Goal: Use online tool/utility: Utilize a website feature to perform a specific function

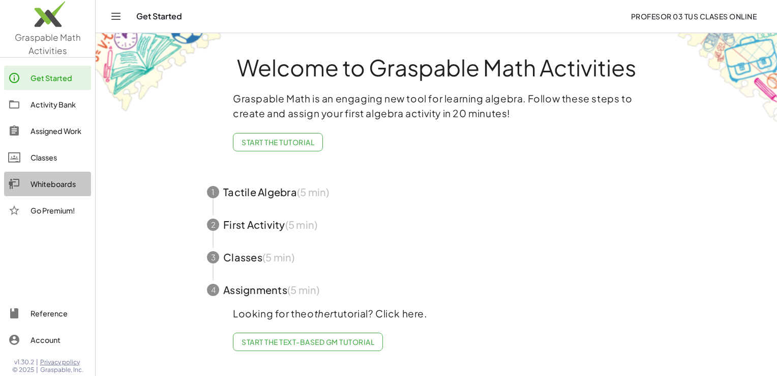
click at [57, 184] on div "Whiteboards" at bounding box center [59, 184] width 56 height 12
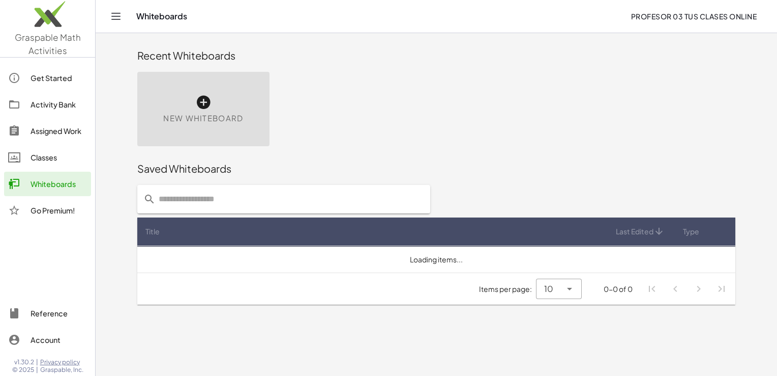
click at [195, 109] on div "New Whiteboard" at bounding box center [203, 109] width 132 height 74
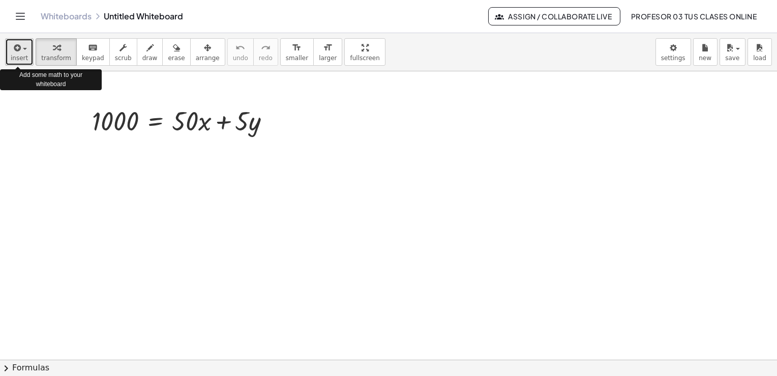
click at [17, 62] on span "insert" at bounding box center [19, 57] width 17 height 7
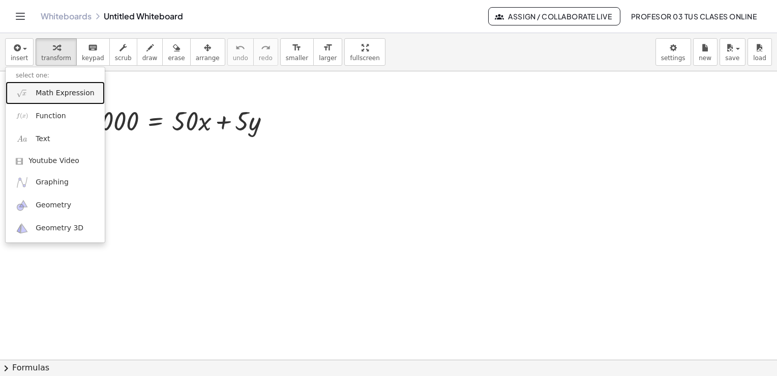
click at [46, 92] on span "Math Expression" at bounding box center [65, 93] width 59 height 10
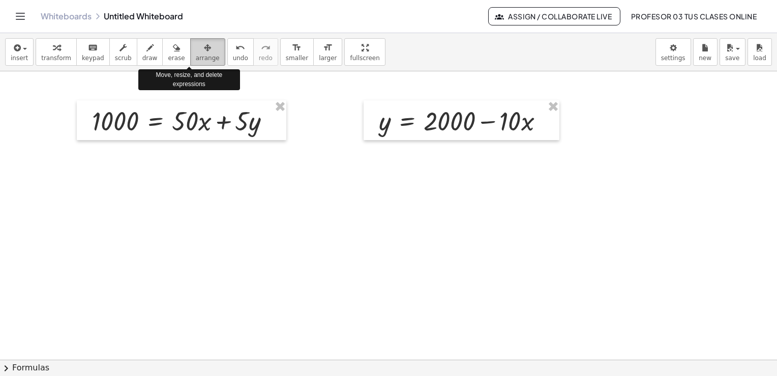
click at [196, 58] on span "arrange" at bounding box center [208, 57] width 24 height 7
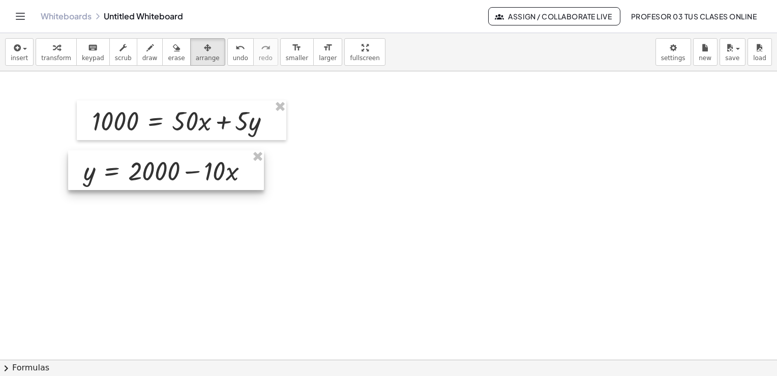
drag, startPoint x: 418, startPoint y: 130, endPoint x: 122, endPoint y: 180, distance: 300.3
click at [122, 180] on div at bounding box center [166, 170] width 196 height 40
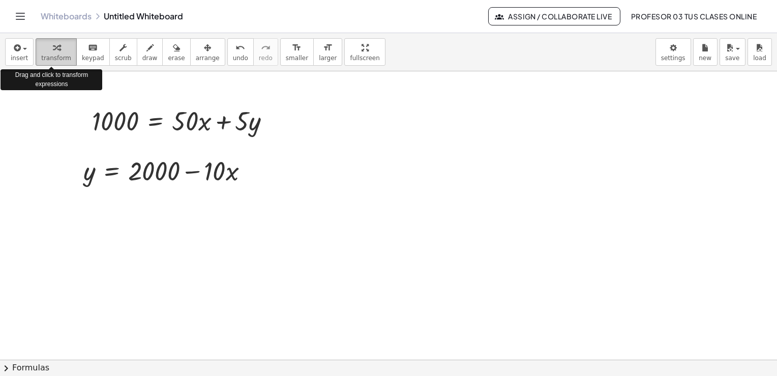
click at [53, 50] on icon "button" at bounding box center [56, 48] width 7 height 12
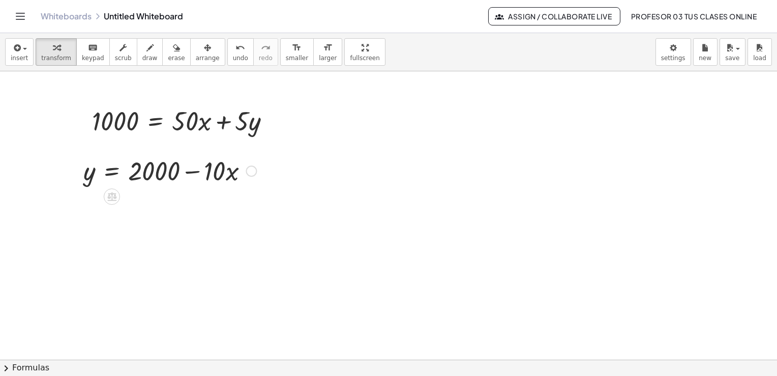
click at [250, 170] on div at bounding box center [251, 170] width 11 height 11
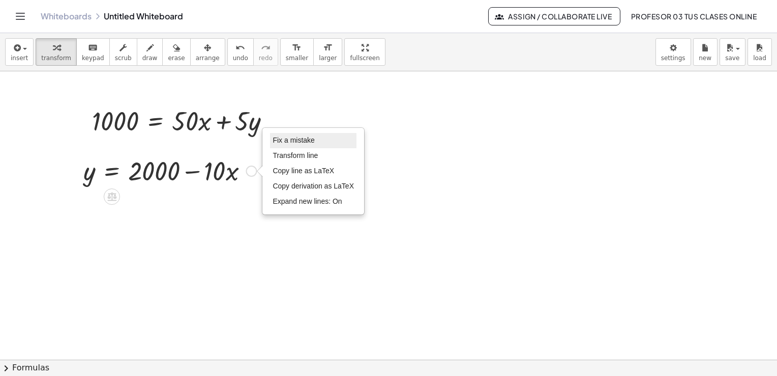
click at [292, 135] on li "Fix a mistake" at bounding box center [313, 140] width 87 height 15
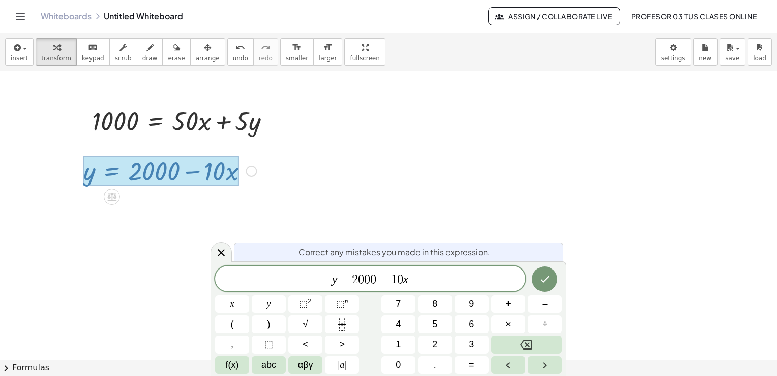
click at [376, 280] on span "0" at bounding box center [373, 279] width 6 height 12
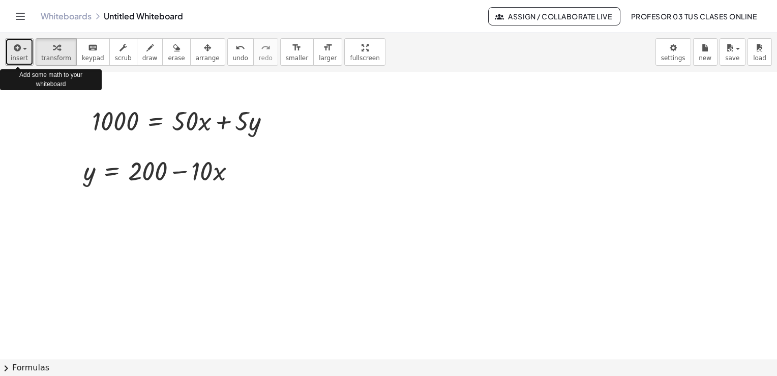
click at [14, 56] on span "insert" at bounding box center [19, 57] width 17 height 7
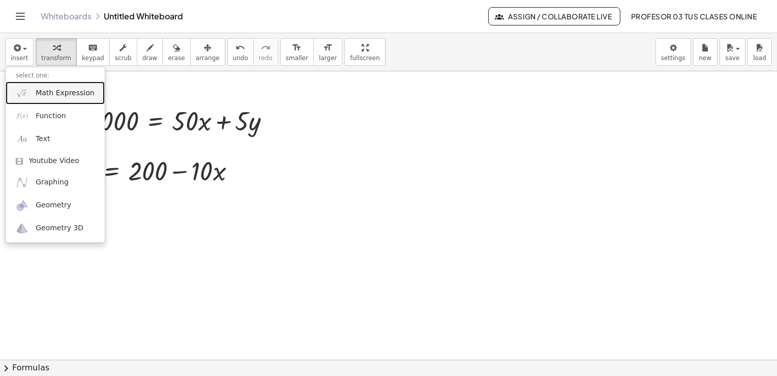
click at [47, 93] on span "Math Expression" at bounding box center [65, 93] width 59 height 10
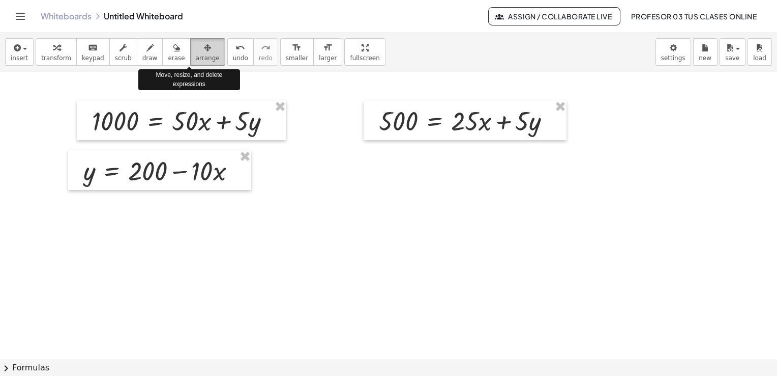
click at [196, 56] on span "arrange" at bounding box center [208, 57] width 24 height 7
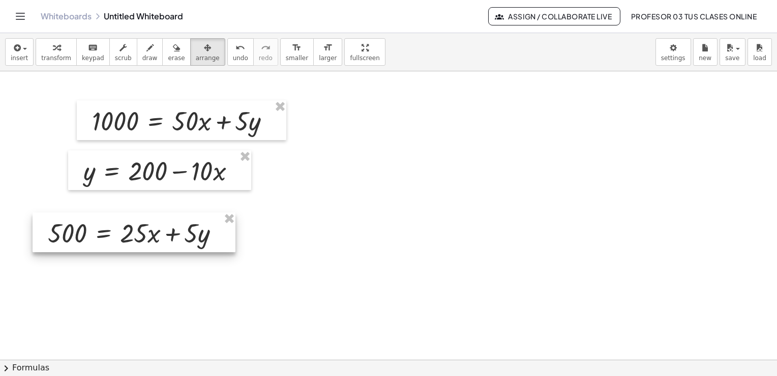
drag, startPoint x: 427, startPoint y: 121, endPoint x: 96, endPoint y: 233, distance: 349.7
click at [96, 233] on div at bounding box center [134, 232] width 203 height 40
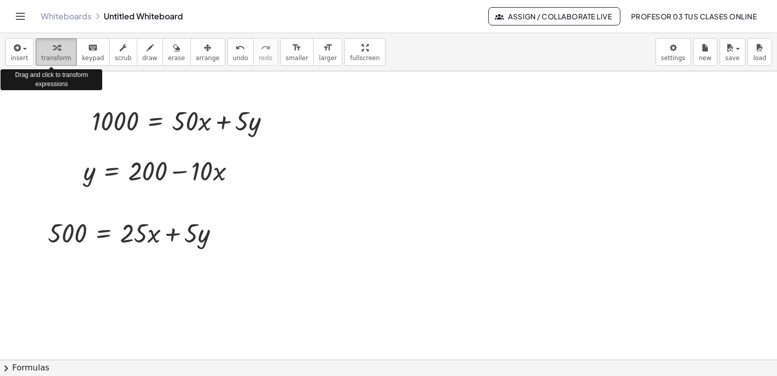
click at [54, 46] on icon "button" at bounding box center [56, 48] width 7 height 12
click at [18, 60] on span "insert" at bounding box center [19, 57] width 17 height 7
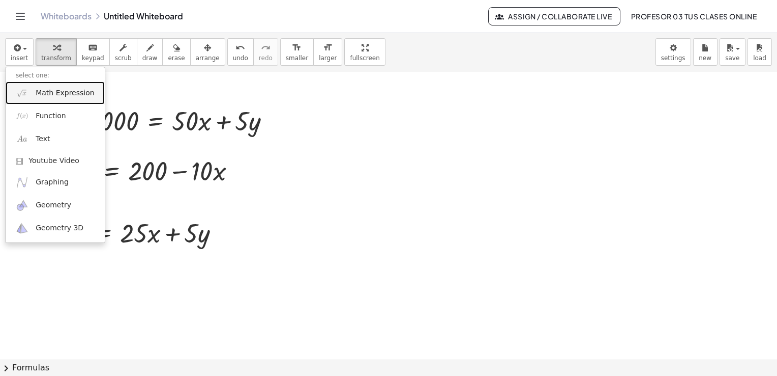
click at [51, 98] on link "Math Expression" at bounding box center [55, 92] width 99 height 23
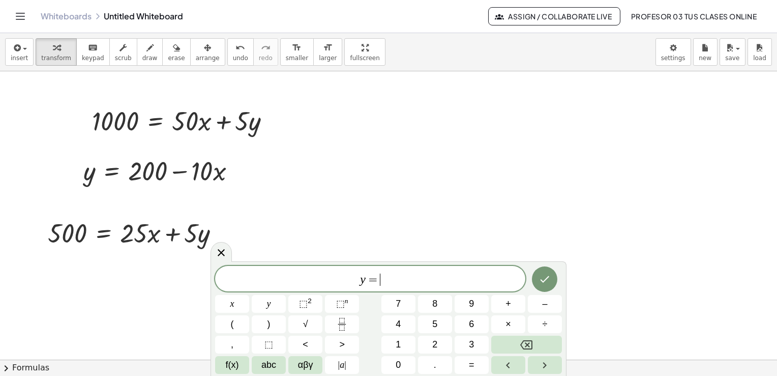
click at [421, 282] on span "y = ​" at bounding box center [370, 279] width 310 height 14
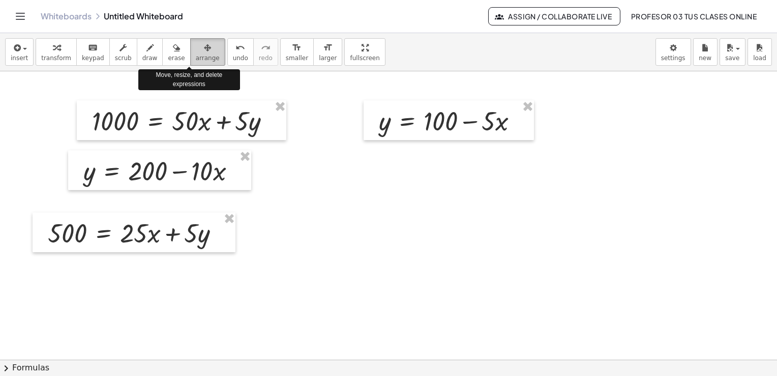
click at [196, 56] on span "arrange" at bounding box center [208, 57] width 24 height 7
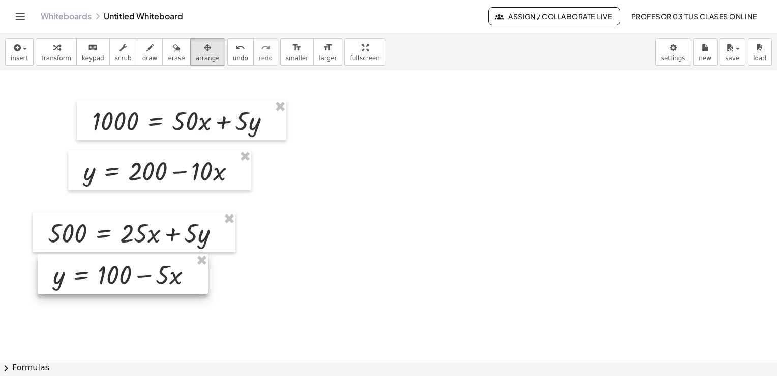
drag, startPoint x: 393, startPoint y: 116, endPoint x: 67, endPoint y: 269, distance: 360.5
click at [67, 269] on div at bounding box center [123, 274] width 170 height 40
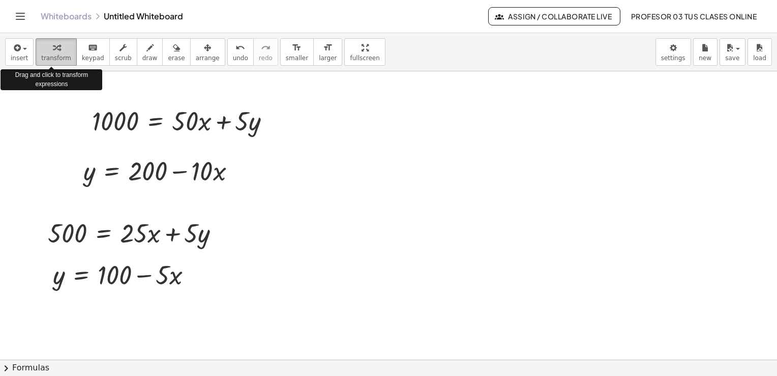
click at [45, 57] on span "transform" at bounding box center [56, 57] width 30 height 7
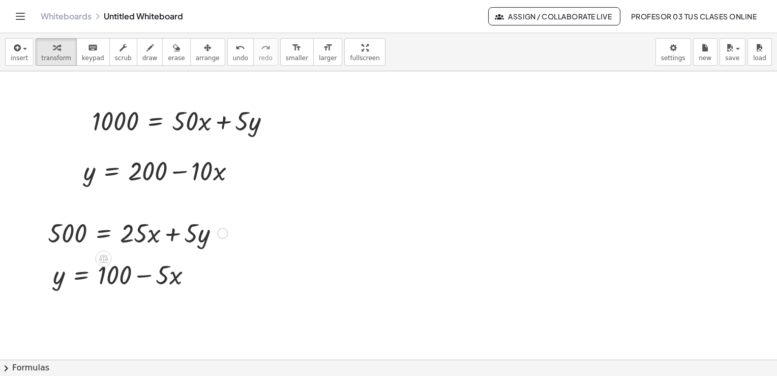
click at [220, 231] on div at bounding box center [222, 232] width 11 height 11
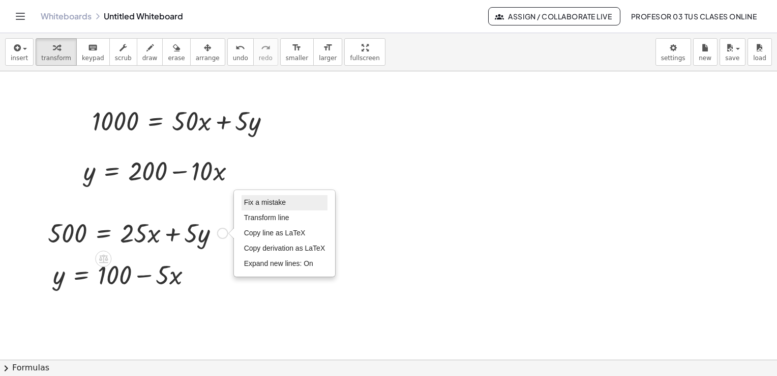
click at [275, 201] on span "Fix a mistake" at bounding box center [265, 202] width 42 height 8
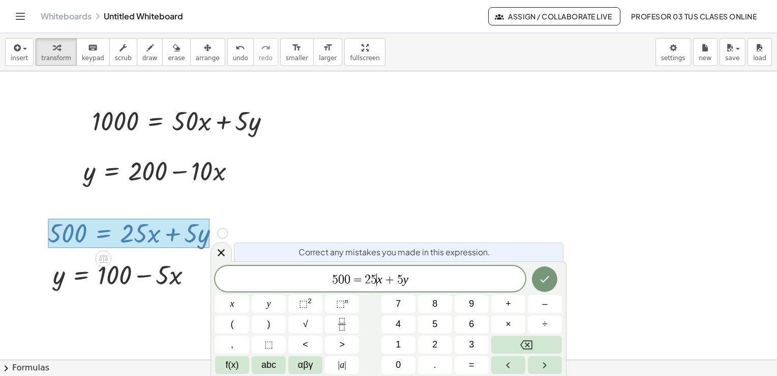
click at [379, 278] on var "x" at bounding box center [380, 278] width 6 height 13
click at [550, 273] on icon "Done" at bounding box center [545, 278] width 12 height 12
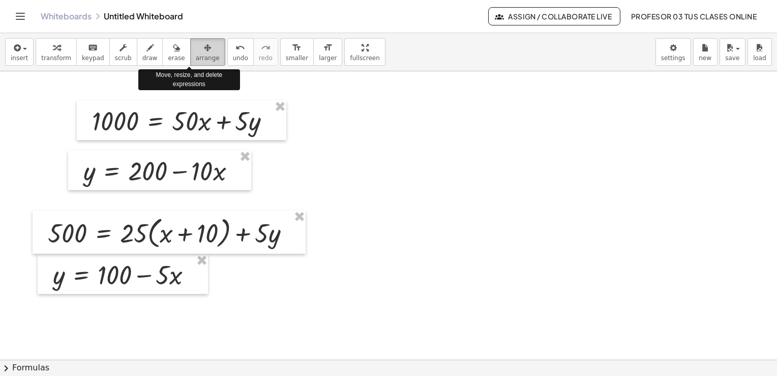
click at [193, 53] on button "arrange" at bounding box center [207, 51] width 35 height 27
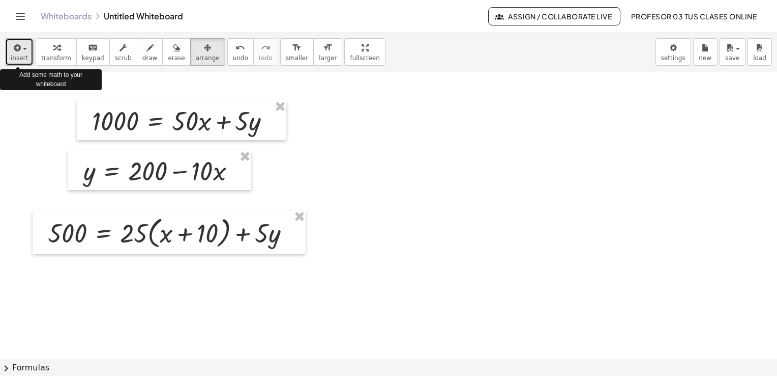
click at [18, 57] on span "insert" at bounding box center [19, 57] width 17 height 7
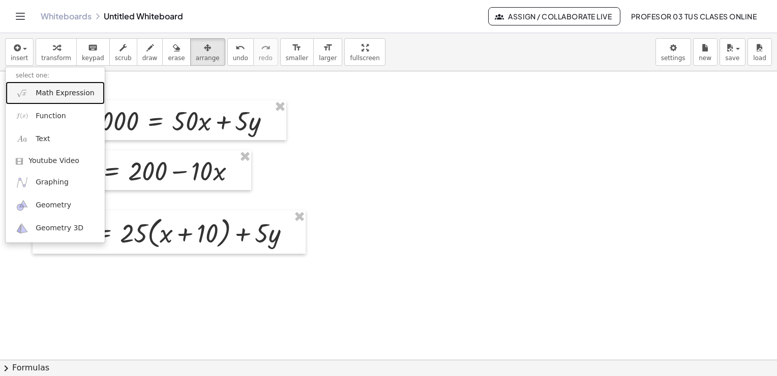
click at [47, 92] on span "Math Expression" at bounding box center [65, 93] width 59 height 10
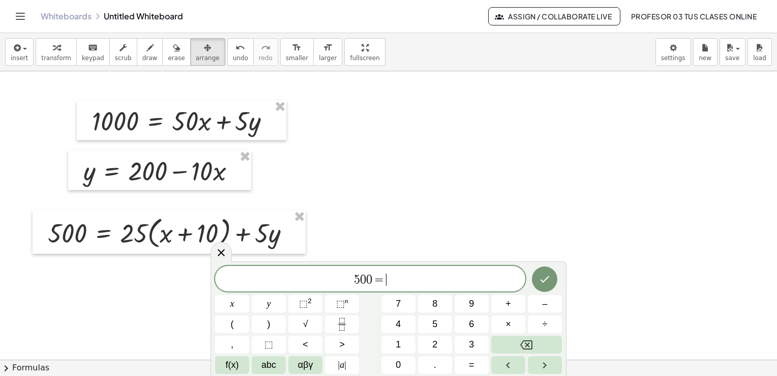
click at [433, 283] on span "5 0 0 = ​" at bounding box center [370, 279] width 310 height 14
click at [371, 280] on span "0" at bounding box center [369, 279] width 6 height 12
click at [395, 279] on span "2 5 0 = ​" at bounding box center [370, 279] width 310 height 14
click at [546, 278] on icon "Done" at bounding box center [545, 279] width 12 height 12
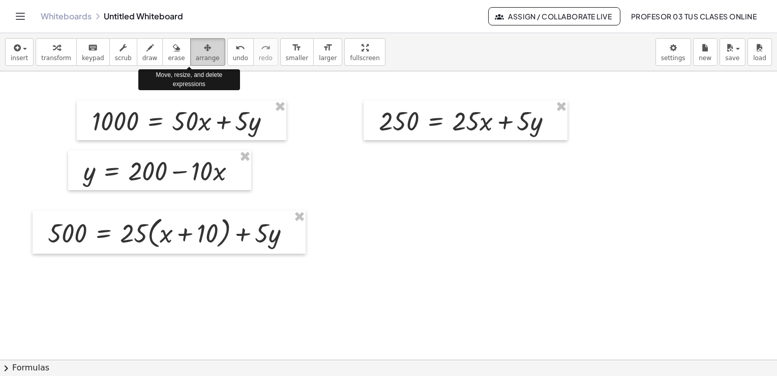
click at [197, 54] on span "arrange" at bounding box center [208, 57] width 24 height 7
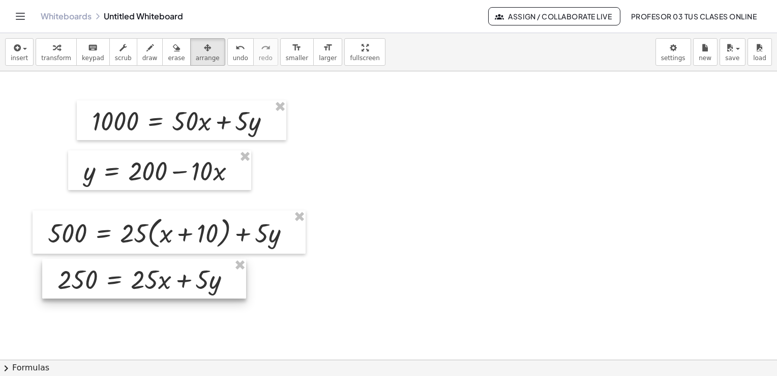
drag, startPoint x: 442, startPoint y: 111, endPoint x: 120, endPoint y: 270, distance: 358.9
click at [120, 270] on div at bounding box center [144, 278] width 204 height 40
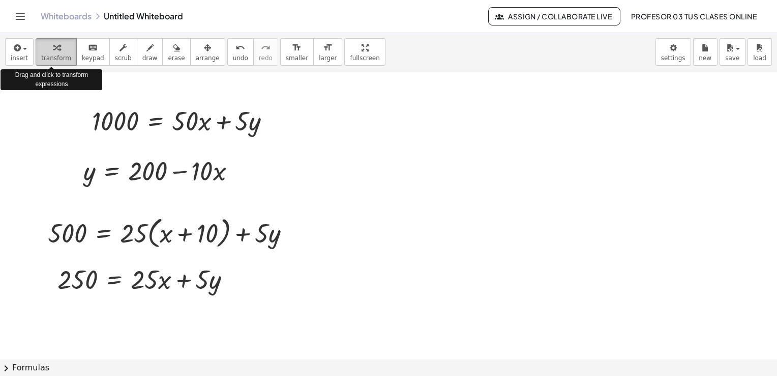
click at [53, 48] on icon "button" at bounding box center [56, 48] width 7 height 12
click at [17, 45] on icon "button" at bounding box center [16, 48] width 9 height 12
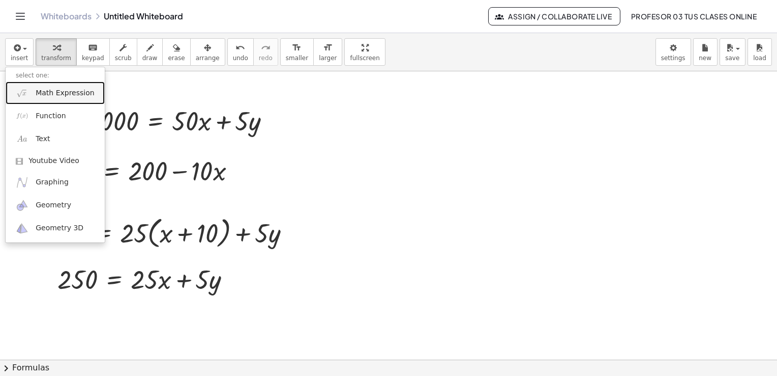
click at [57, 89] on span "Math Expression" at bounding box center [65, 93] width 59 height 10
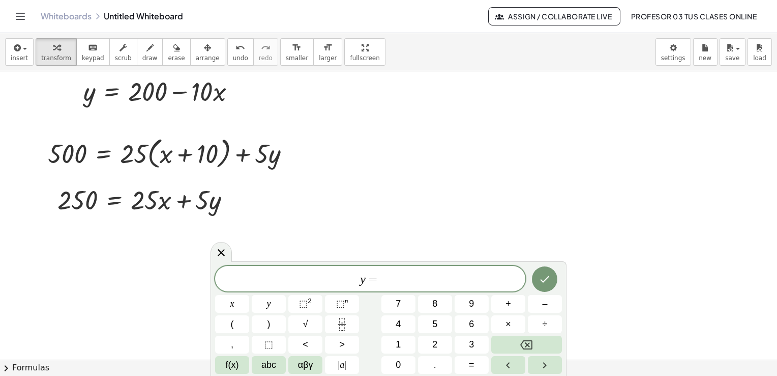
scroll to position [88, 0]
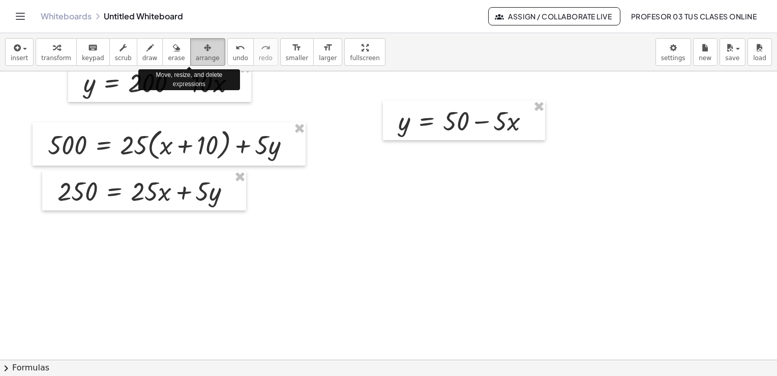
click at [196, 56] on span "arrange" at bounding box center [208, 57] width 24 height 7
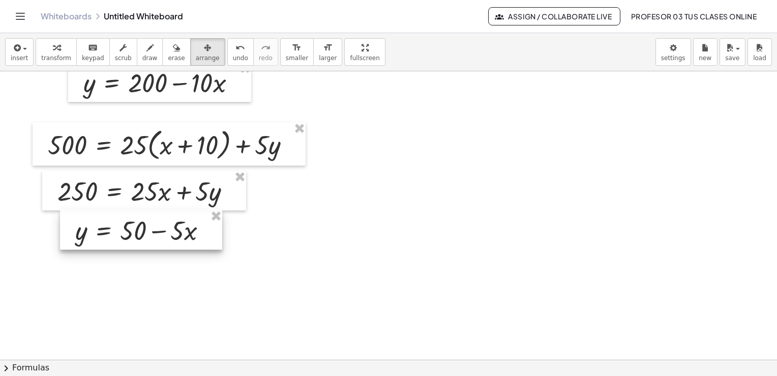
drag, startPoint x: 472, startPoint y: 112, endPoint x: 148, endPoint y: 222, distance: 341.6
click at [148, 222] on div at bounding box center [141, 230] width 162 height 40
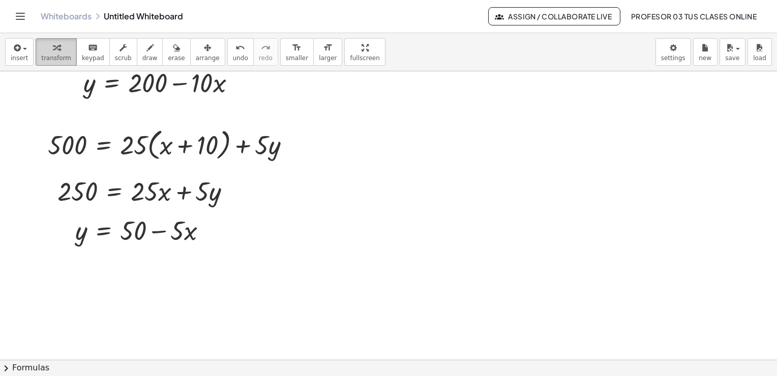
click at [55, 54] on span "transform" at bounding box center [56, 57] width 30 height 7
click at [292, 144] on div "Fix a mistake Transform line Copy line as LaTeX Copy derivation as LaTeX Expand…" at bounding box center [292, 144] width 11 height 11
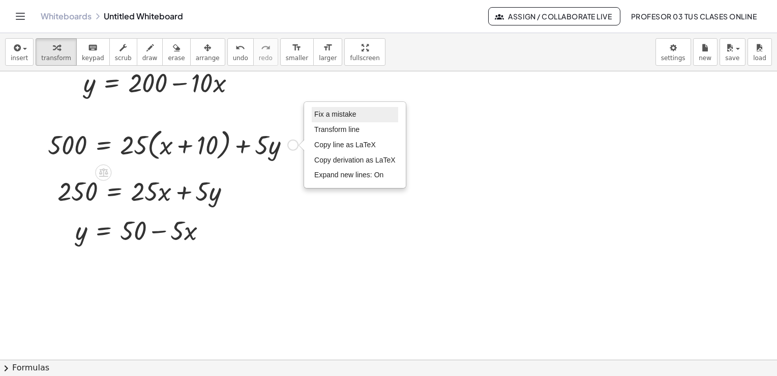
click at [338, 114] on span "Fix a mistake" at bounding box center [335, 114] width 42 height 8
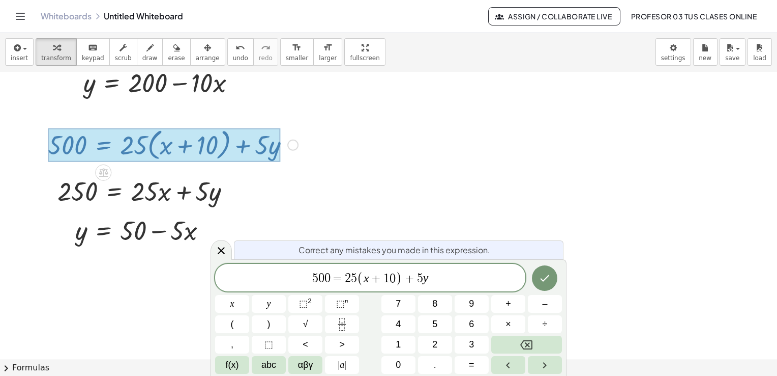
click at [380, 276] on span "+" at bounding box center [376, 278] width 15 height 12
click at [451, 276] on span "5 0 0 = 2 5 ( x − 1 0 ) + 5 y ​" at bounding box center [370, 278] width 310 height 17
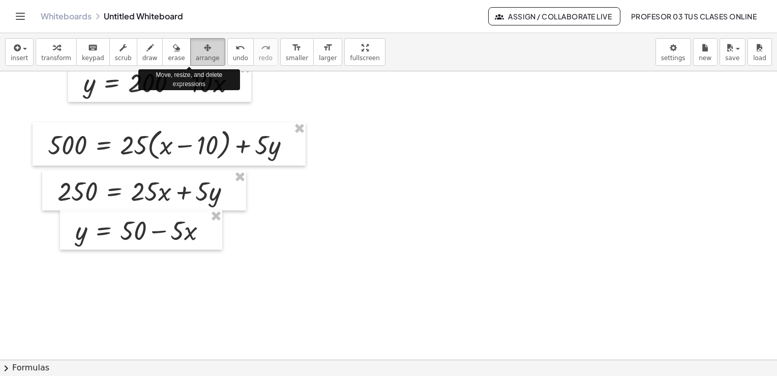
click at [196, 56] on span "arrange" at bounding box center [208, 57] width 24 height 7
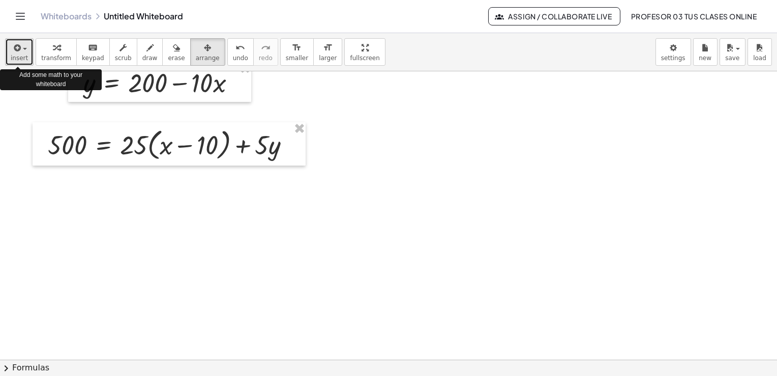
click at [15, 60] on span "insert" at bounding box center [19, 57] width 17 height 7
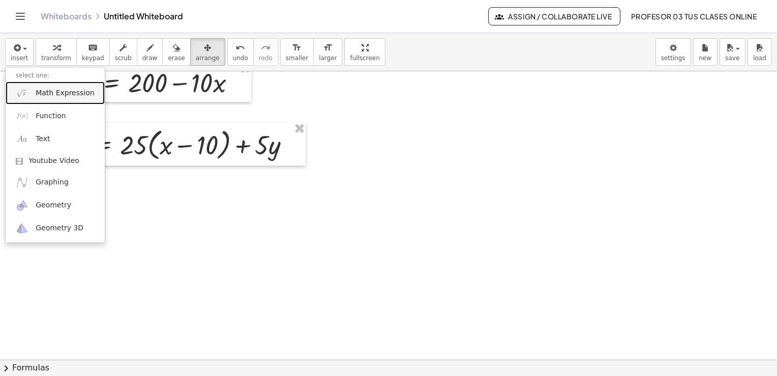
click at [47, 93] on span "Math Expression" at bounding box center [65, 93] width 59 height 10
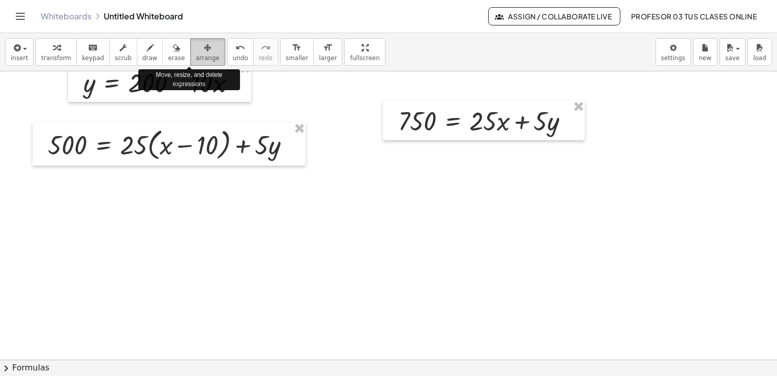
click at [196, 48] on div "button" at bounding box center [208, 47] width 24 height 12
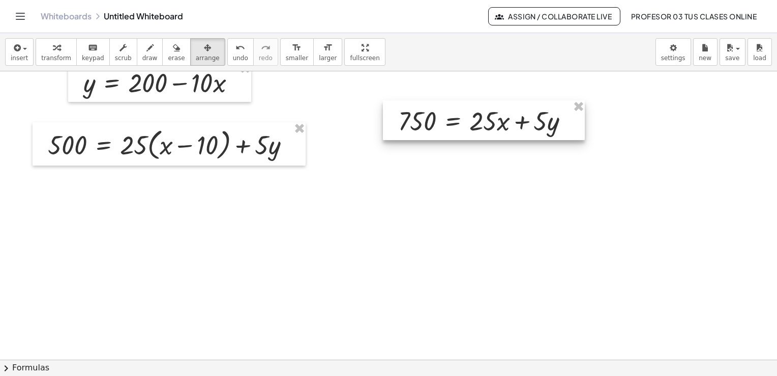
click at [444, 109] on div at bounding box center [484, 120] width 202 height 40
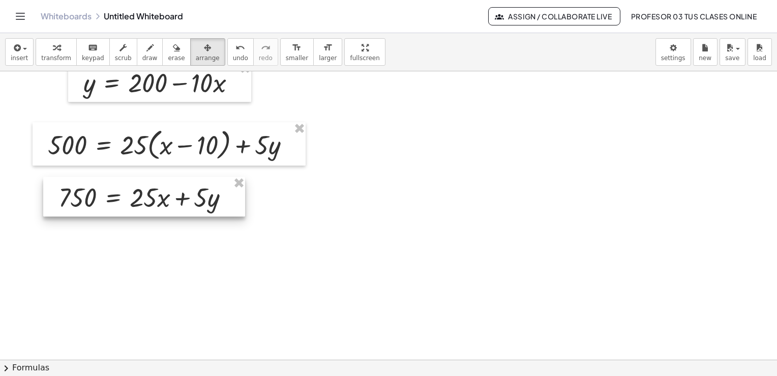
drag, startPoint x: 444, startPoint y: 109, endPoint x: 104, endPoint y: 185, distance: 348.4
click at [104, 185] on div at bounding box center [144, 197] width 202 height 40
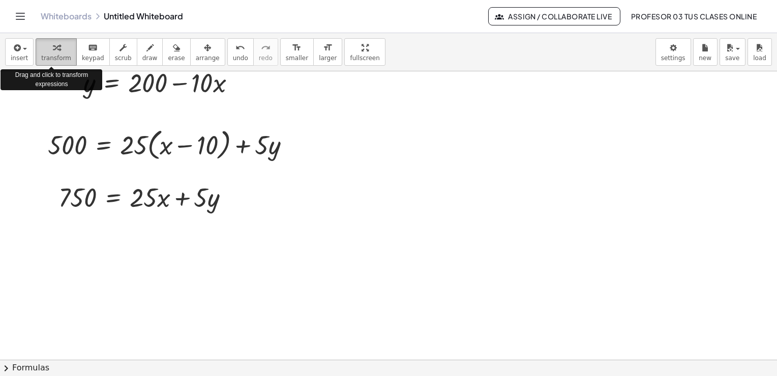
click at [46, 53] on button "transform" at bounding box center [56, 51] width 41 height 27
click at [16, 46] on icon "button" at bounding box center [16, 48] width 9 height 12
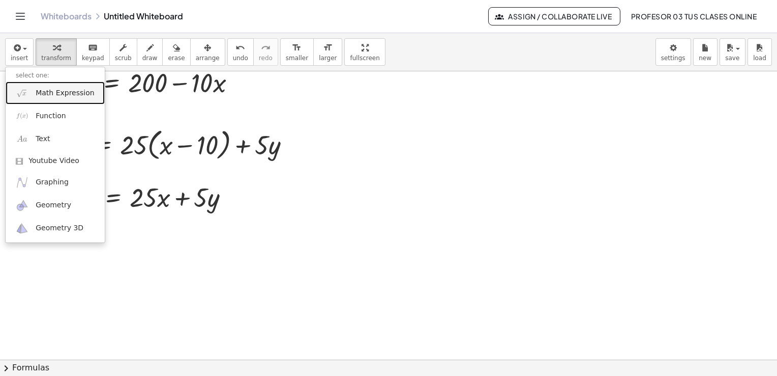
click at [41, 90] on span "Math Expression" at bounding box center [65, 93] width 59 height 10
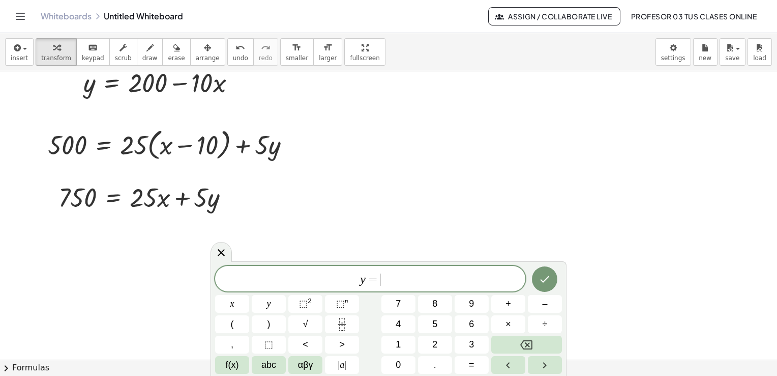
click at [470, 278] on span "y = ​" at bounding box center [370, 279] width 310 height 14
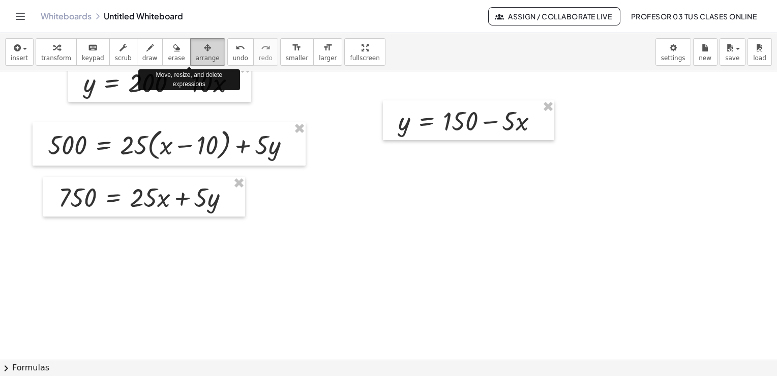
click at [196, 54] on span "arrange" at bounding box center [208, 57] width 24 height 7
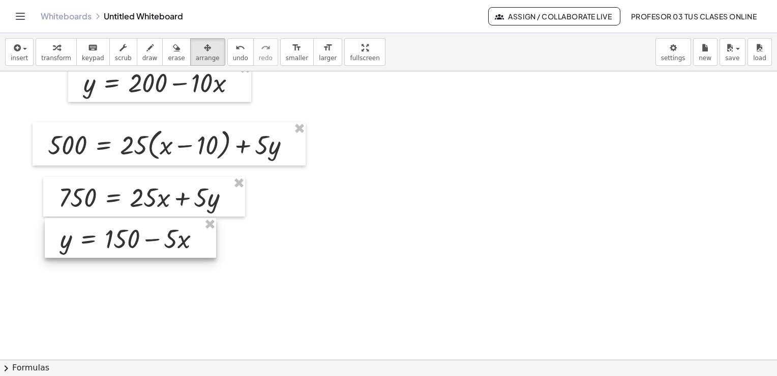
drag, startPoint x: 449, startPoint y: 122, endPoint x: 111, endPoint y: 239, distance: 358.0
click at [111, 239] on div at bounding box center [130, 238] width 171 height 40
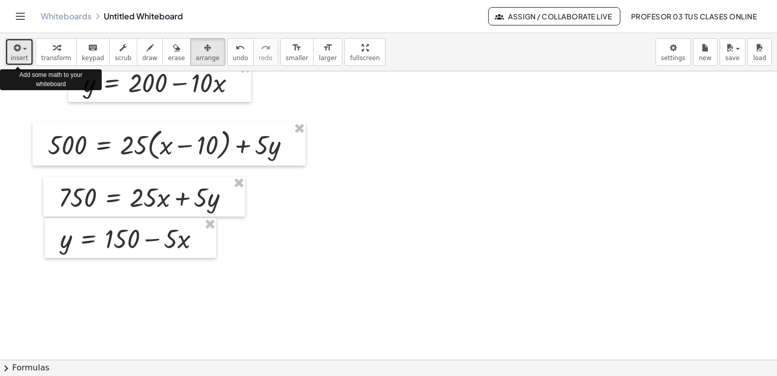
click at [21, 57] on span "insert" at bounding box center [19, 57] width 17 height 7
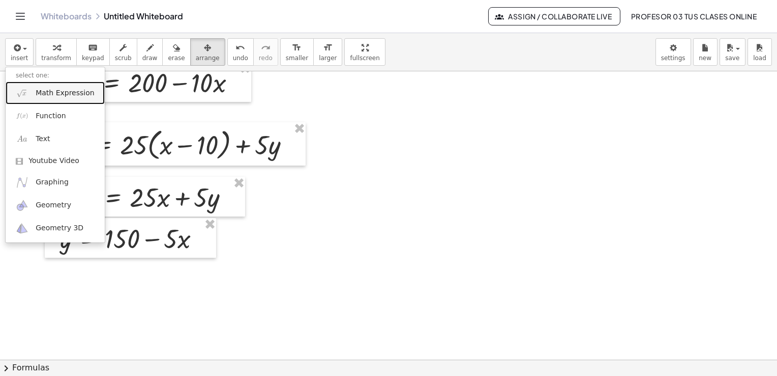
click at [45, 88] on span "Math Expression" at bounding box center [65, 93] width 59 height 10
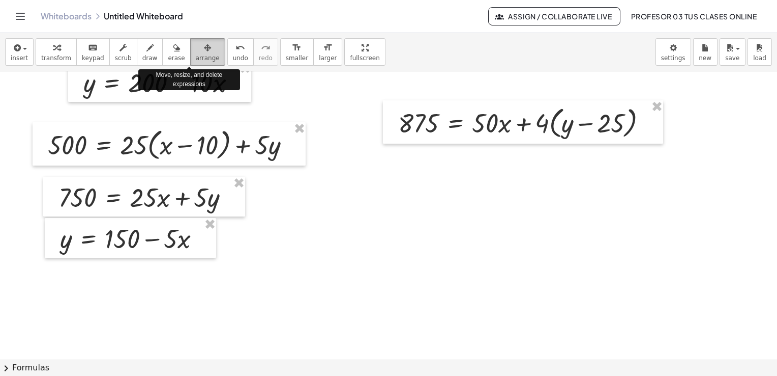
click at [196, 54] on span "arrange" at bounding box center [208, 57] width 24 height 7
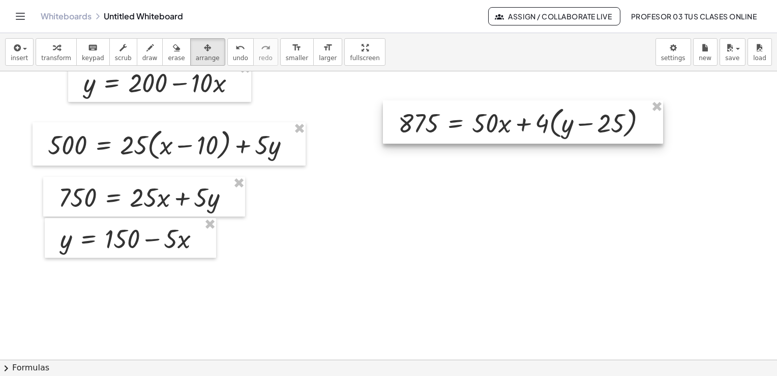
click at [457, 107] on div at bounding box center [523, 122] width 280 height 44
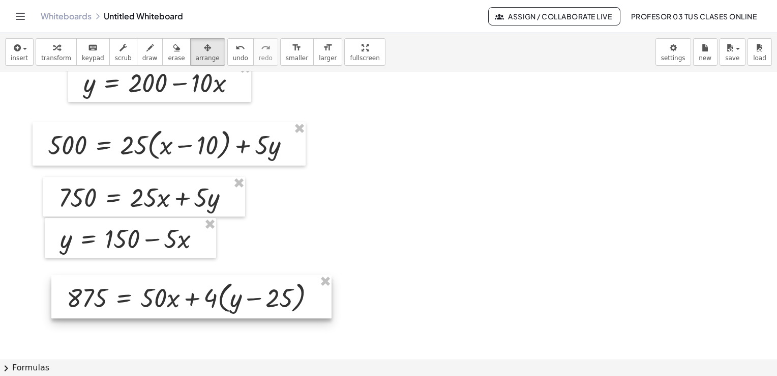
drag, startPoint x: 457, startPoint y: 107, endPoint x: 125, endPoint y: 281, distance: 375.1
click at [125, 281] on div at bounding box center [191, 297] width 280 height 44
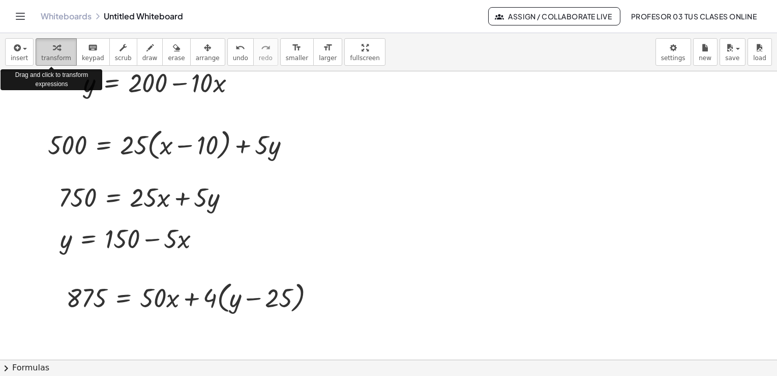
click at [53, 56] on span "transform" at bounding box center [56, 57] width 30 height 7
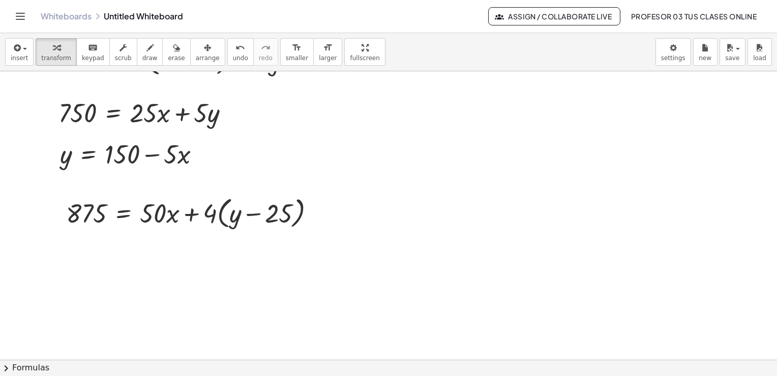
scroll to position [177, 0]
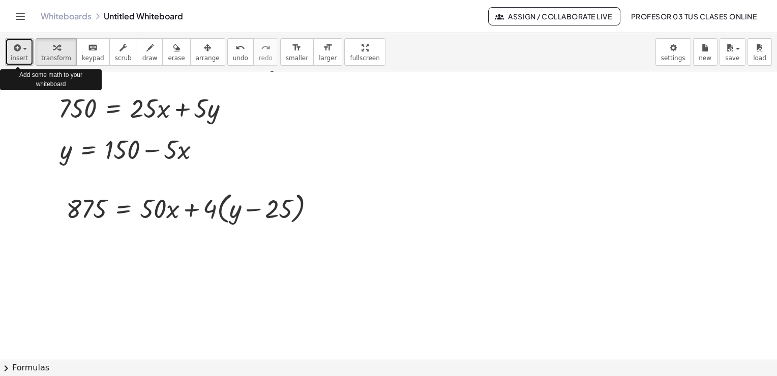
click at [13, 52] on icon "button" at bounding box center [16, 48] width 9 height 12
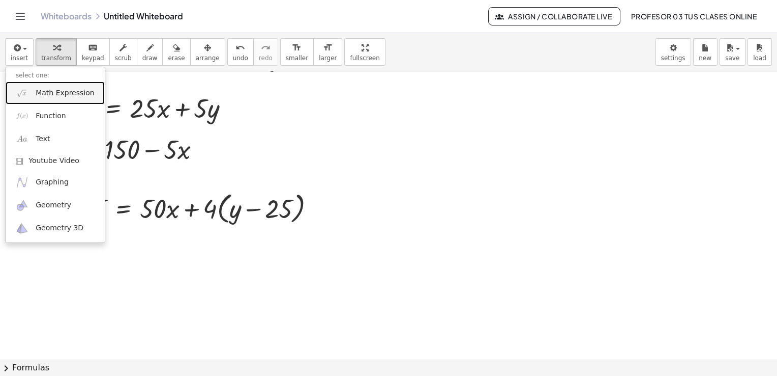
click at [42, 97] on span "Math Expression" at bounding box center [65, 93] width 59 height 10
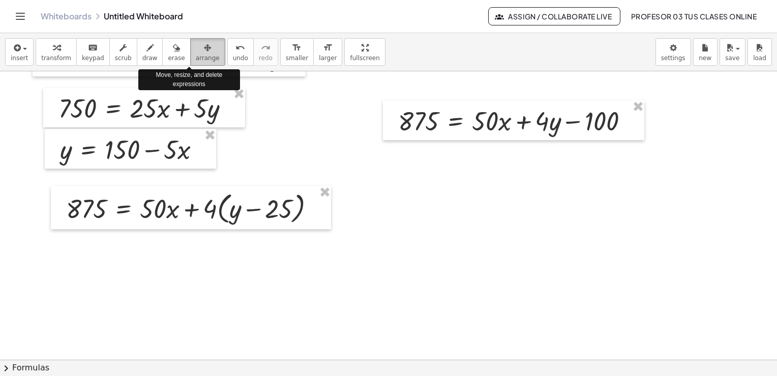
click at [196, 45] on div "button" at bounding box center [208, 47] width 24 height 12
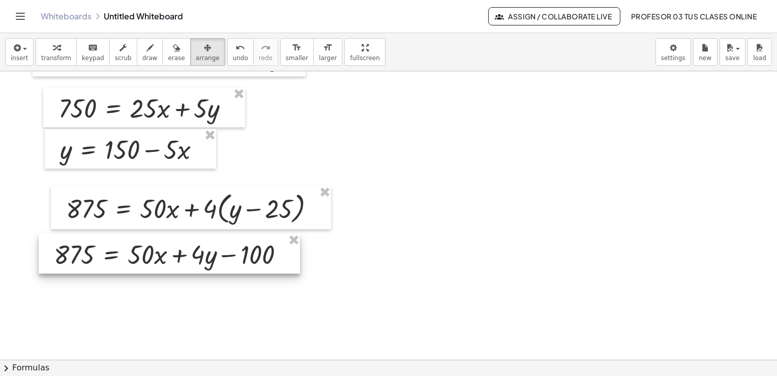
drag, startPoint x: 447, startPoint y: 106, endPoint x: 103, endPoint y: 239, distance: 369.4
click at [103, 239] on div at bounding box center [170, 254] width 262 height 40
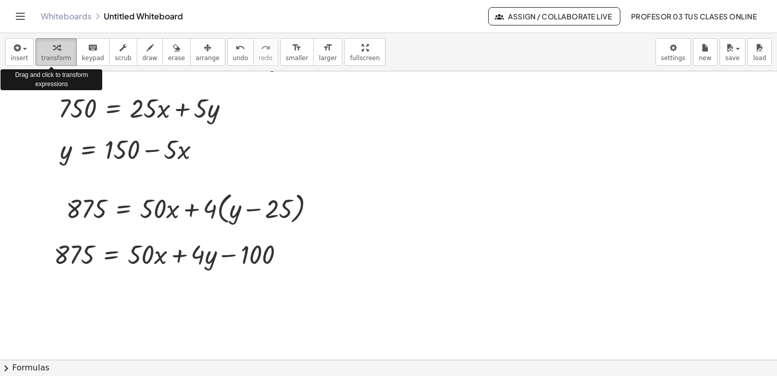
click at [47, 46] on div "button" at bounding box center [56, 47] width 30 height 12
click at [18, 52] on icon "button" at bounding box center [16, 48] width 9 height 12
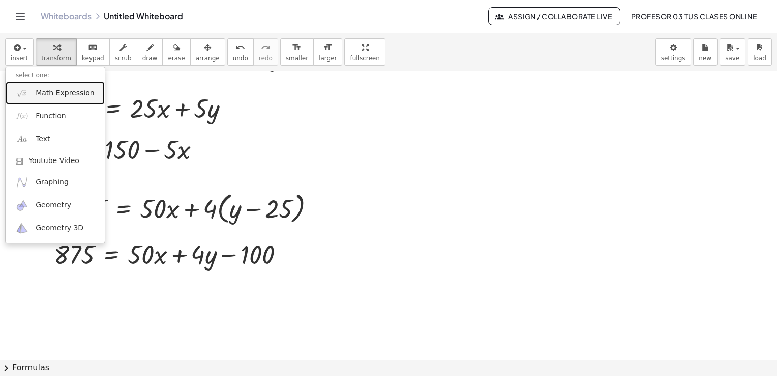
click at [44, 90] on span "Math Expression" at bounding box center [65, 93] width 59 height 10
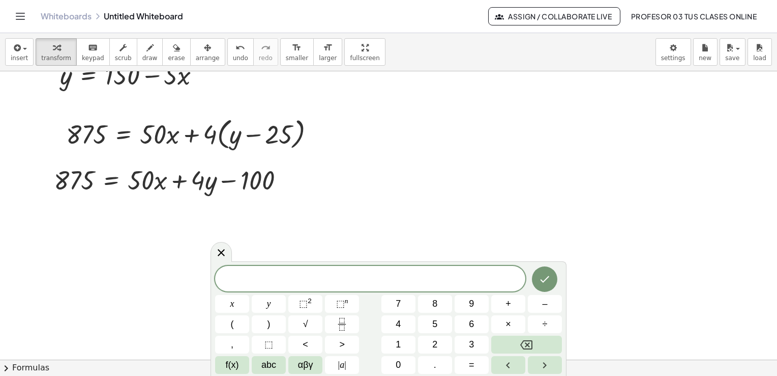
scroll to position [272, 0]
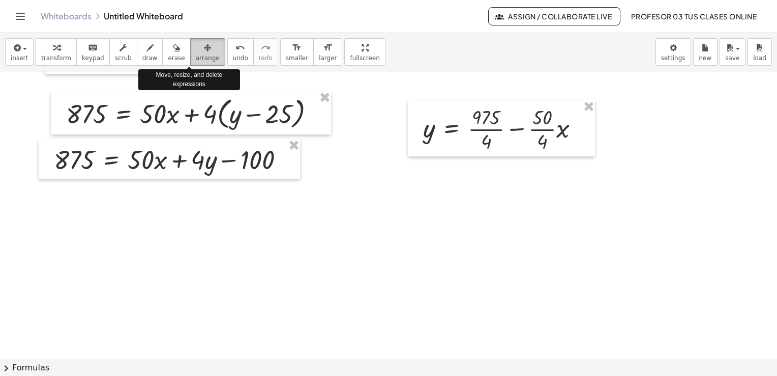
click at [204, 49] on icon "button" at bounding box center [207, 48] width 7 height 12
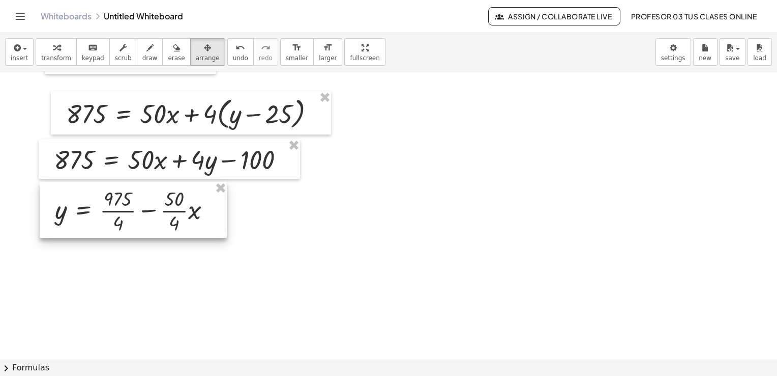
drag, startPoint x: 450, startPoint y: 117, endPoint x: 81, endPoint y: 198, distance: 377.3
click at [81, 198] on div at bounding box center [133, 210] width 187 height 56
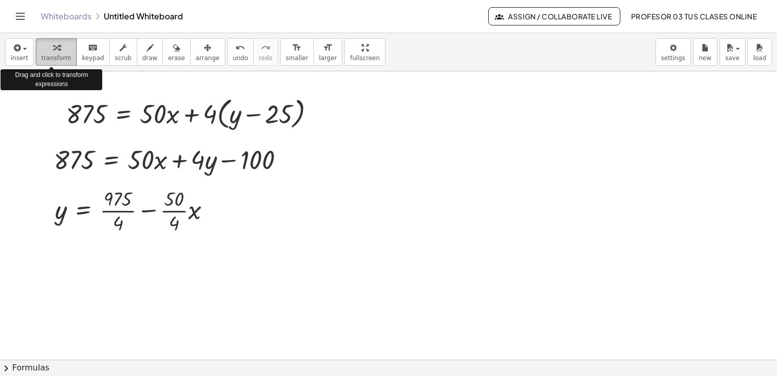
click at [53, 46] on icon "button" at bounding box center [56, 48] width 7 height 12
click at [13, 52] on icon "button" at bounding box center [16, 48] width 9 height 12
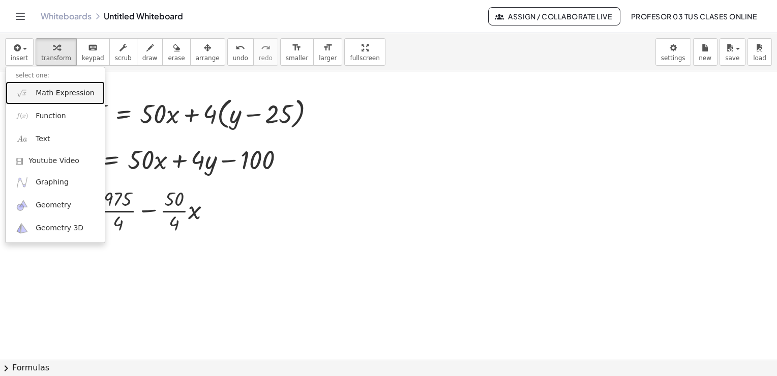
click at [65, 99] on link "Math Expression" at bounding box center [55, 92] width 99 height 23
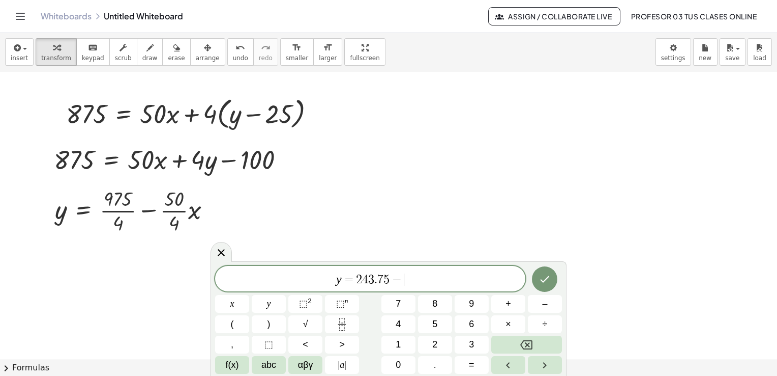
click at [446, 279] on span "y = 2 4 3 . 7 5 − ​" at bounding box center [370, 279] width 310 height 14
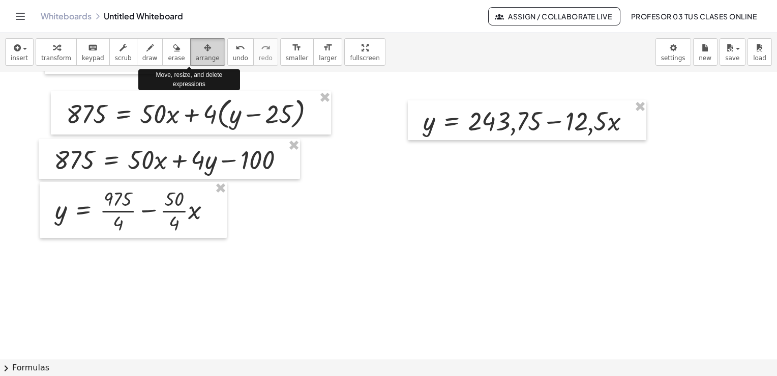
click at [196, 54] on span "arrange" at bounding box center [208, 57] width 24 height 7
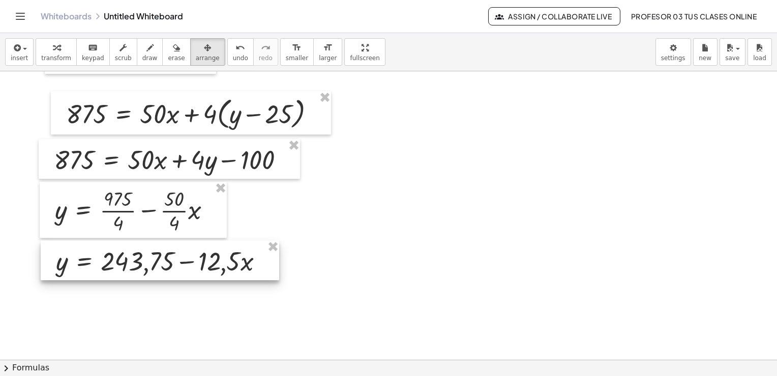
drag, startPoint x: 454, startPoint y: 112, endPoint x: 87, endPoint y: 252, distance: 393.1
click at [87, 252] on div at bounding box center [160, 260] width 239 height 40
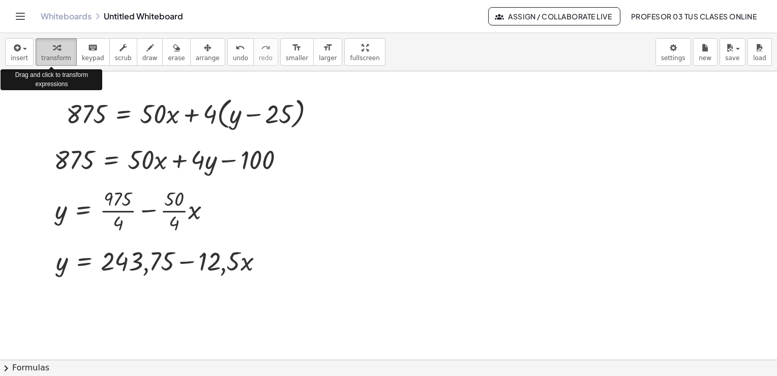
click at [49, 58] on span "transform" at bounding box center [56, 57] width 30 height 7
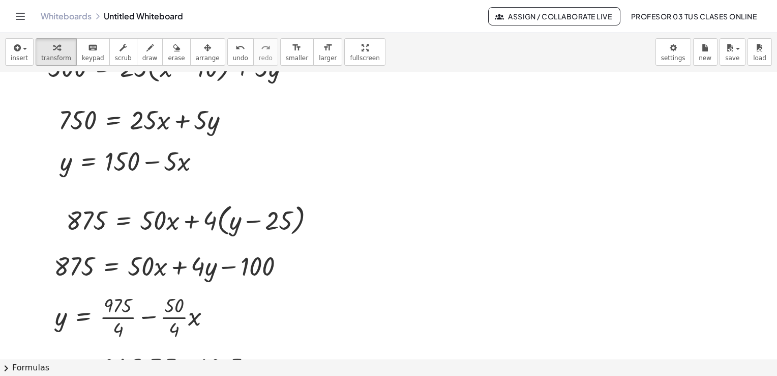
scroll to position [159, 0]
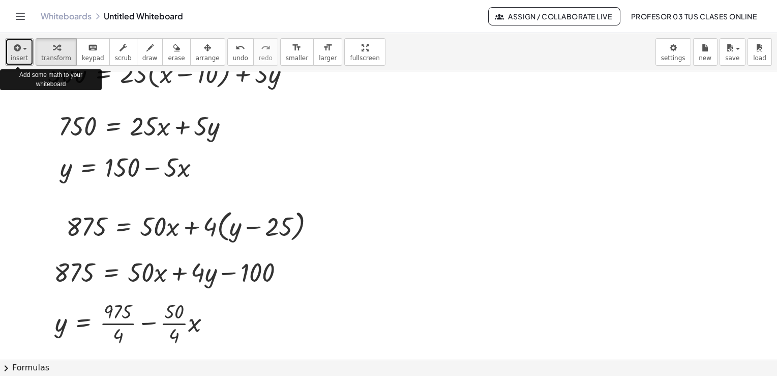
click at [18, 53] on icon "button" at bounding box center [16, 48] width 9 height 12
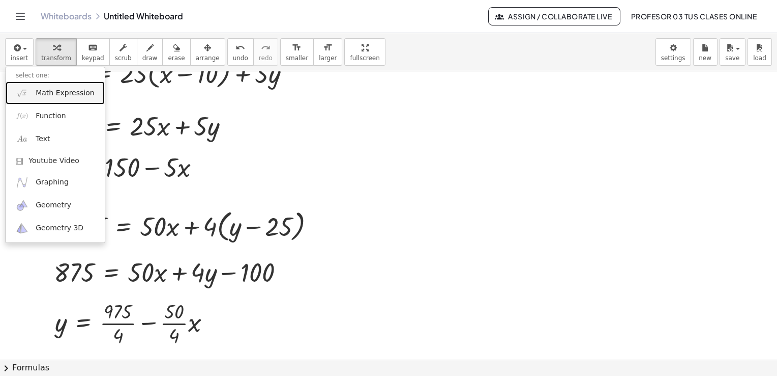
click at [61, 88] on span "Math Expression" at bounding box center [65, 93] width 59 height 10
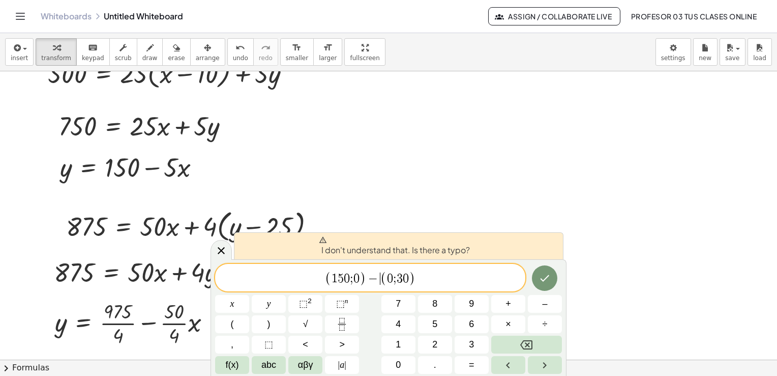
click at [381, 279] on span "(" at bounding box center [384, 278] width 7 height 15
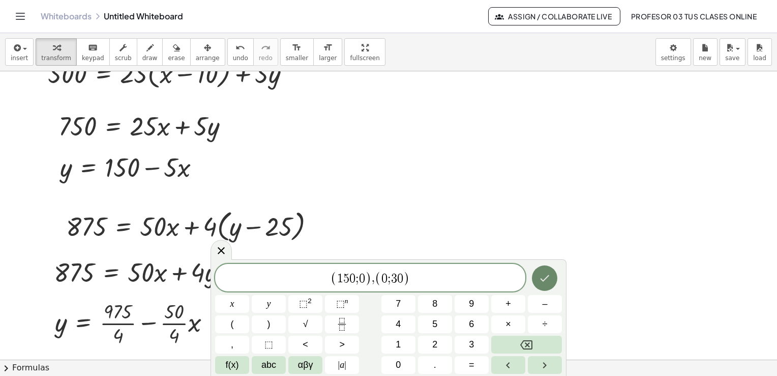
click at [552, 276] on button "Done" at bounding box center [544, 277] width 25 height 25
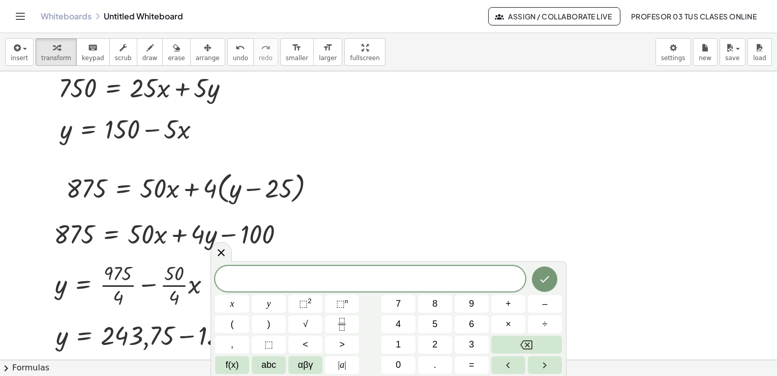
scroll to position [193, 0]
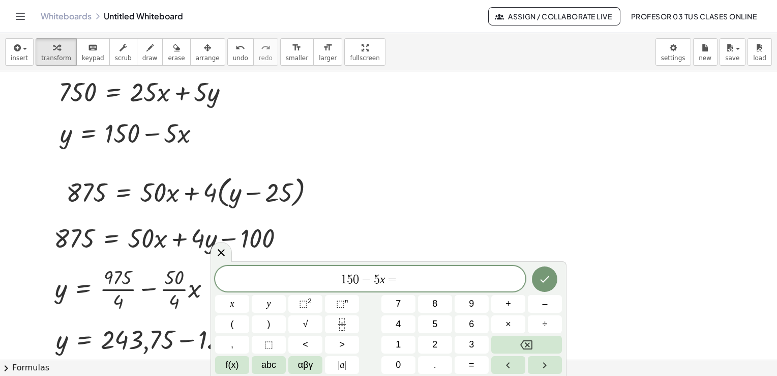
click at [769, 353] on div at bounding box center [388, 311] width 777 height 866
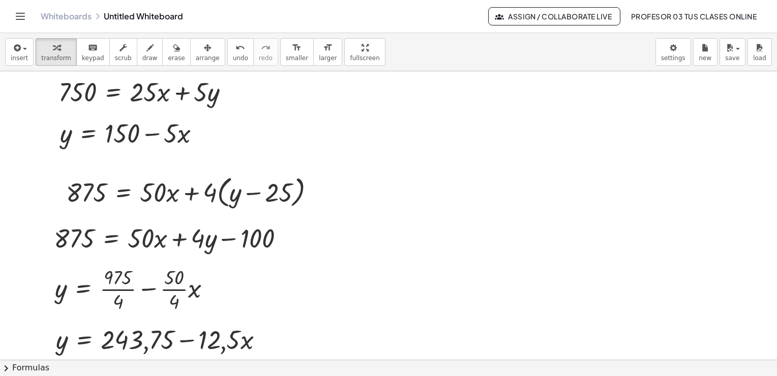
click at [769, 353] on div at bounding box center [388, 311] width 777 height 866
click at [772, 353] on div "1000 = + · 50 · x + · 5 · y y = + 200 − · 10 · x Fix a mistake Transform line C…" at bounding box center [388, 215] width 777 height 288
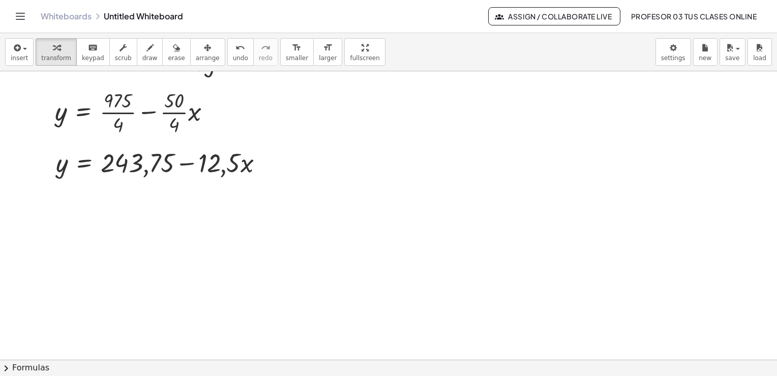
scroll to position [397, 0]
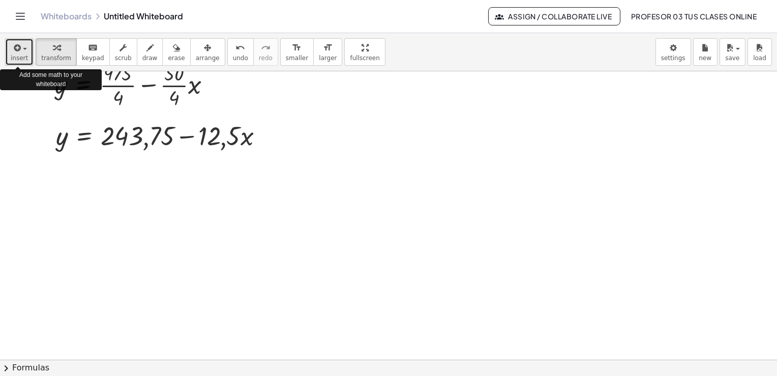
click at [18, 56] on span "insert" at bounding box center [19, 57] width 17 height 7
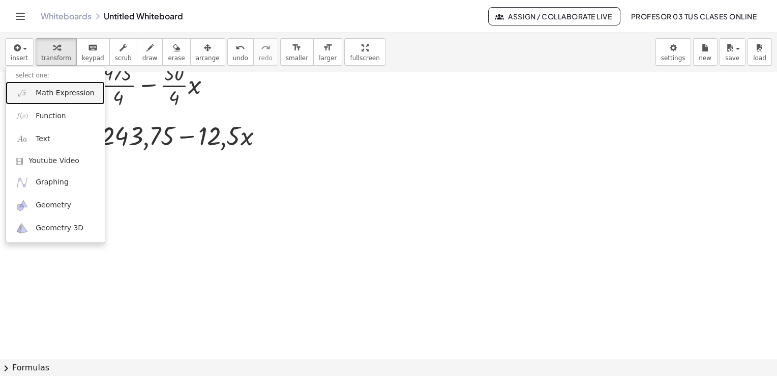
click at [54, 88] on span "Math Expression" at bounding box center [65, 93] width 59 height 10
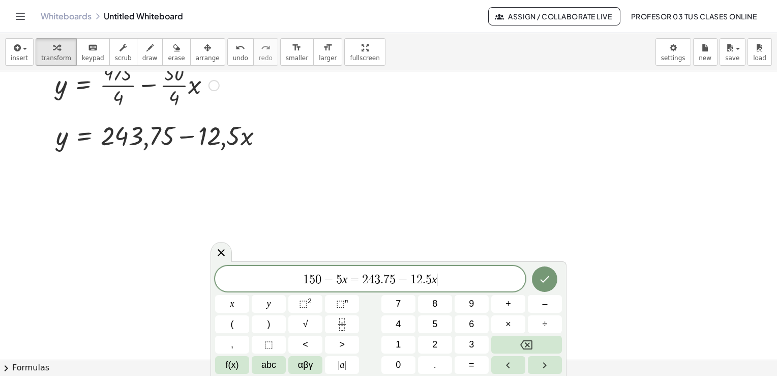
click at [54, 88] on div at bounding box center [47, 84] width 15 height 56
click at [544, 277] on icon "Done" at bounding box center [545, 279] width 12 height 12
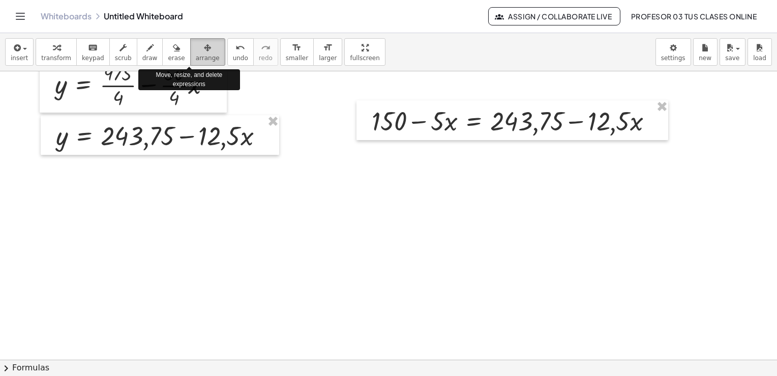
click at [204, 50] on icon "button" at bounding box center [207, 48] width 7 height 12
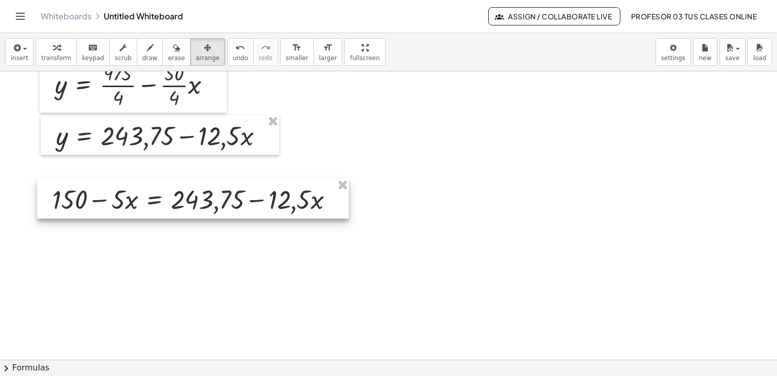
drag, startPoint x: 470, startPoint y: 104, endPoint x: 150, endPoint y: 183, distance: 329.0
click at [150, 183] on div at bounding box center [193, 199] width 312 height 40
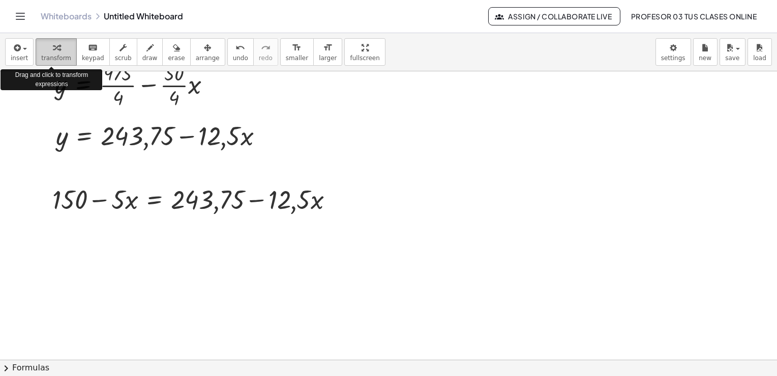
click at [44, 52] on div "button" at bounding box center [56, 47] width 30 height 12
click at [18, 52] on icon "button" at bounding box center [16, 48] width 9 height 12
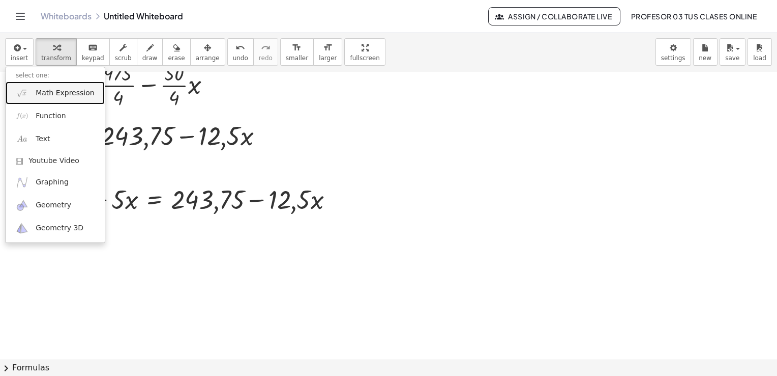
click at [38, 91] on span "Math Expression" at bounding box center [65, 93] width 59 height 10
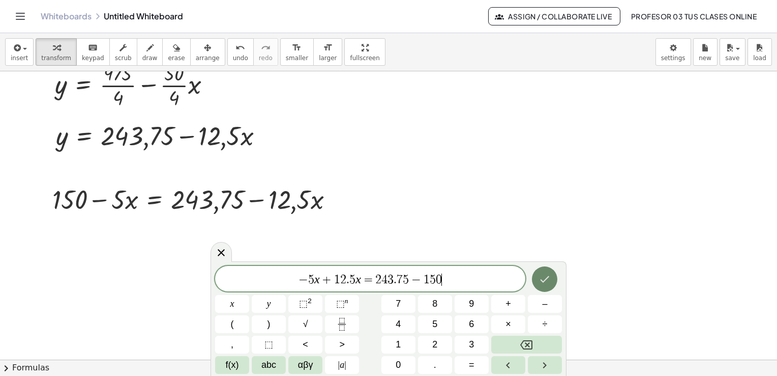
click at [542, 274] on icon "Done" at bounding box center [545, 279] width 12 height 12
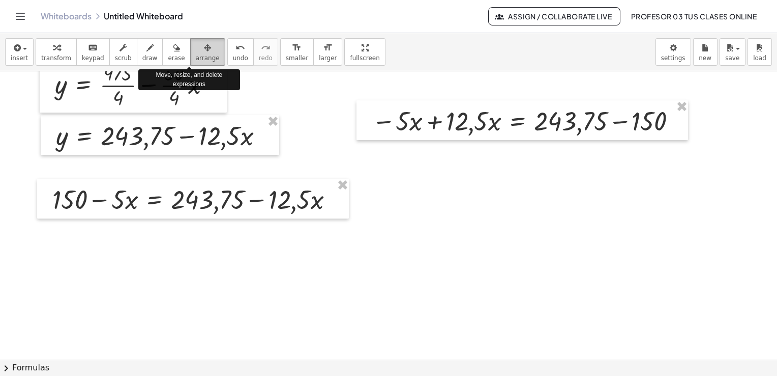
click at [196, 50] on div "button" at bounding box center [208, 47] width 24 height 12
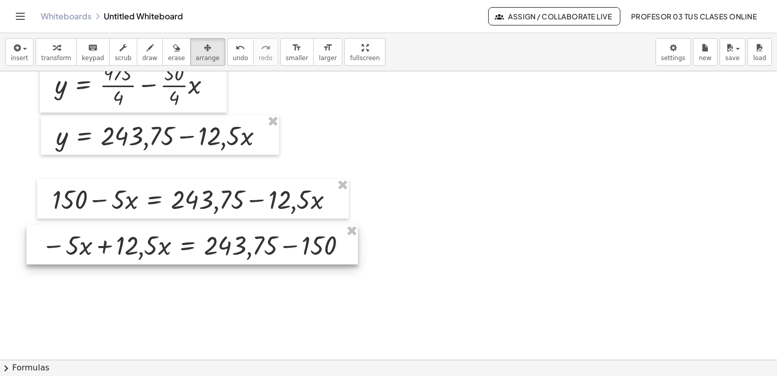
drag, startPoint x: 515, startPoint y: 109, endPoint x: 186, endPoint y: 233, distance: 352.3
click at [186, 233] on div at bounding box center [192, 244] width 332 height 40
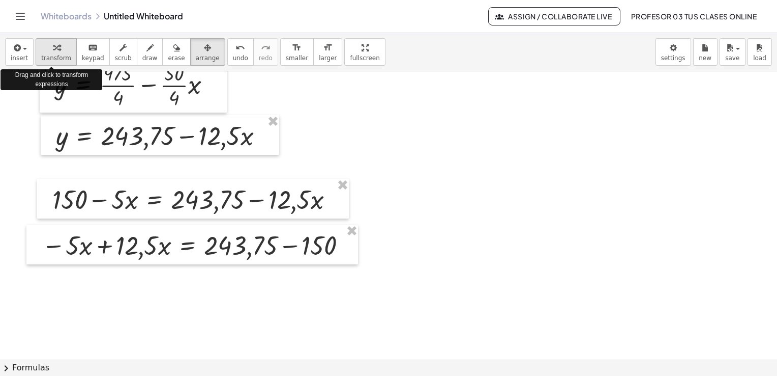
click at [53, 47] on icon "button" at bounding box center [56, 48] width 7 height 12
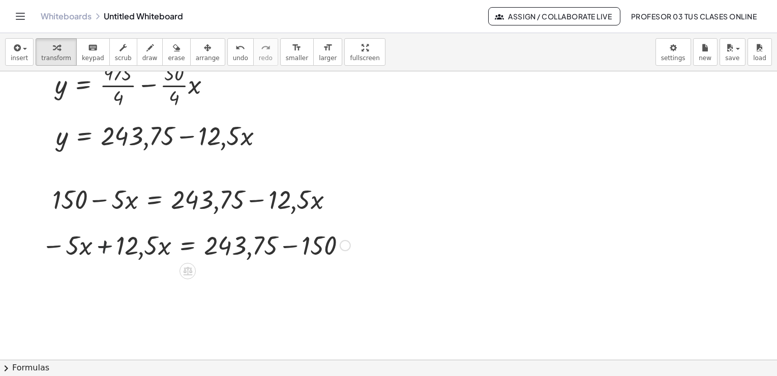
click at [104, 245] on div at bounding box center [196, 244] width 319 height 35
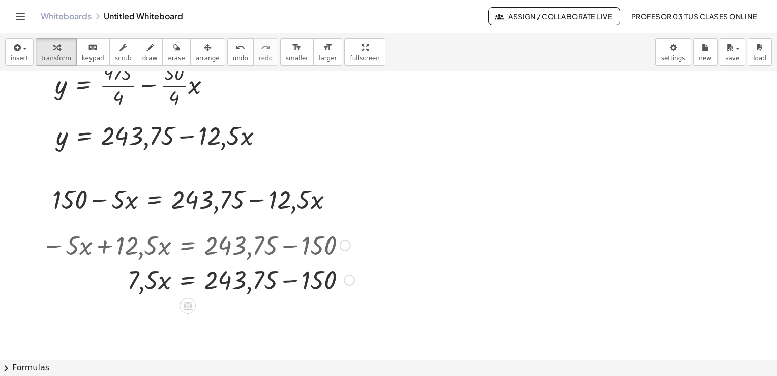
click at [291, 279] on div at bounding box center [198, 279] width 323 height 35
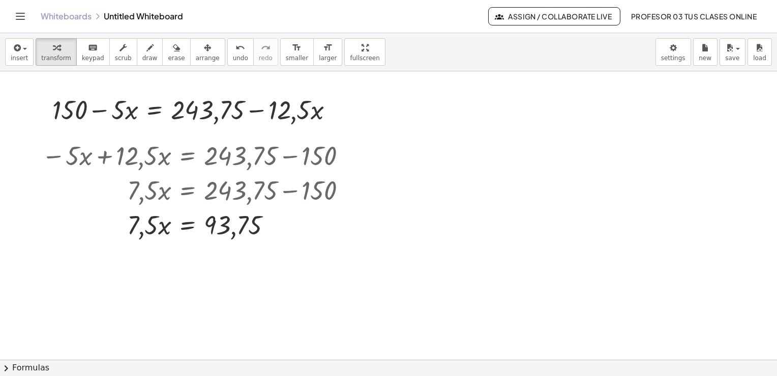
scroll to position [505, 0]
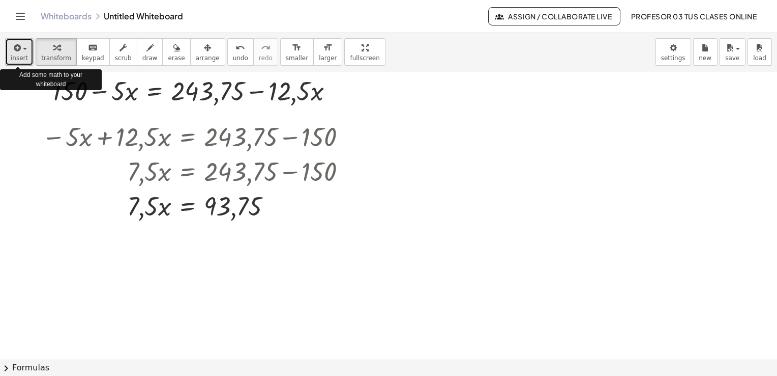
click at [16, 55] on span "insert" at bounding box center [19, 57] width 17 height 7
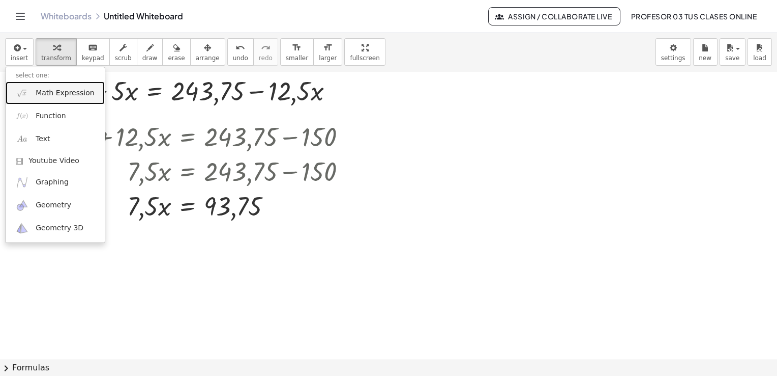
click at [61, 90] on span "Math Expression" at bounding box center [65, 93] width 59 height 10
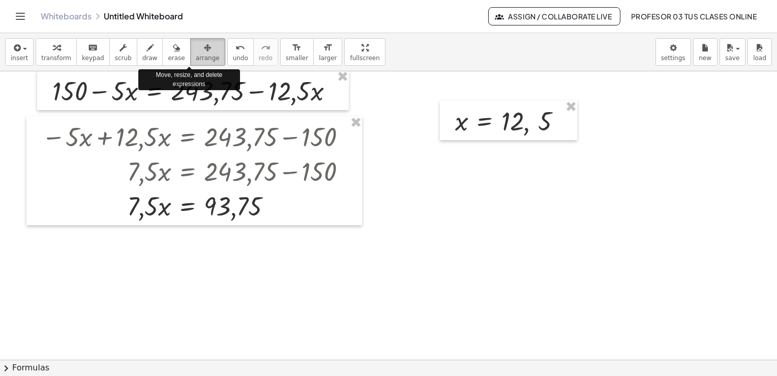
click at [204, 45] on icon "button" at bounding box center [207, 48] width 7 height 12
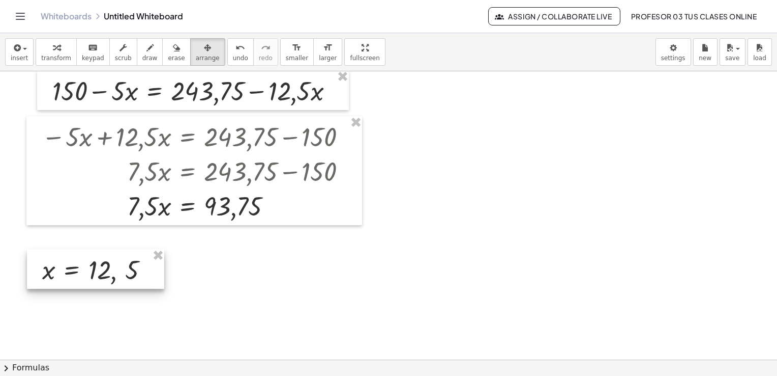
drag, startPoint x: 485, startPoint y: 111, endPoint x: 72, endPoint y: 259, distance: 438.9
click at [72, 259] on div at bounding box center [95, 269] width 137 height 40
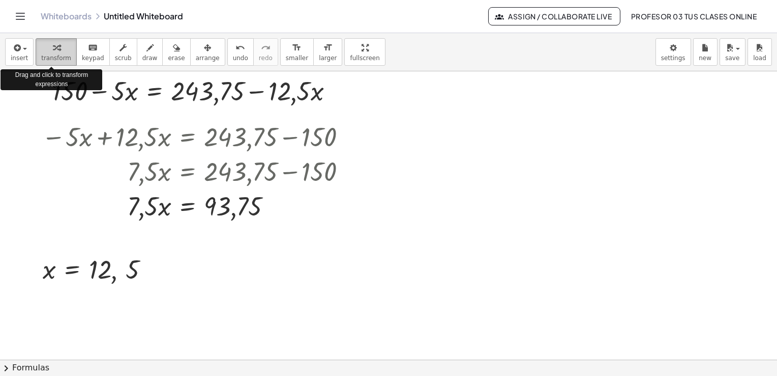
click at [53, 51] on icon "button" at bounding box center [56, 48] width 7 height 12
click at [18, 54] on span "insert" at bounding box center [19, 57] width 17 height 7
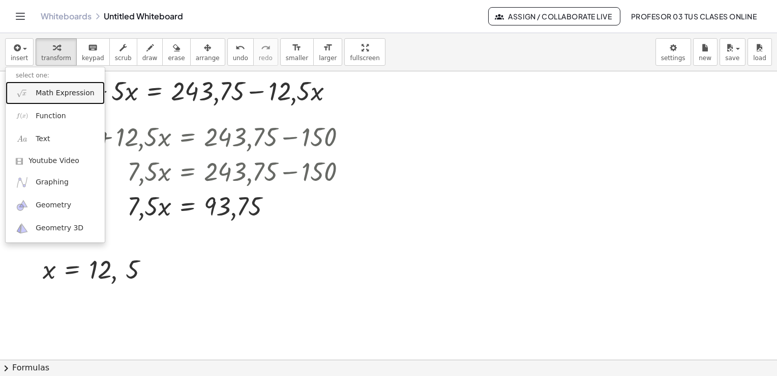
click at [49, 88] on span "Math Expression" at bounding box center [65, 93] width 59 height 10
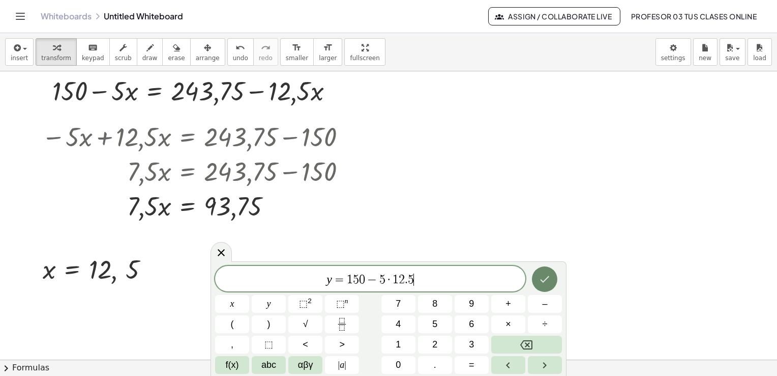
click at [543, 273] on icon "Done" at bounding box center [545, 279] width 12 height 12
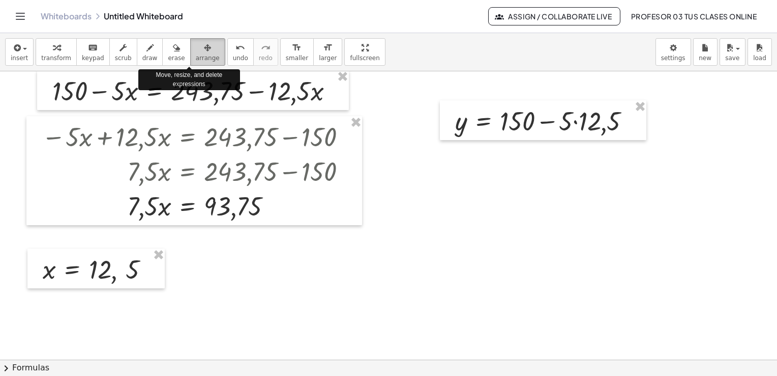
click at [196, 46] on div "button" at bounding box center [208, 47] width 24 height 12
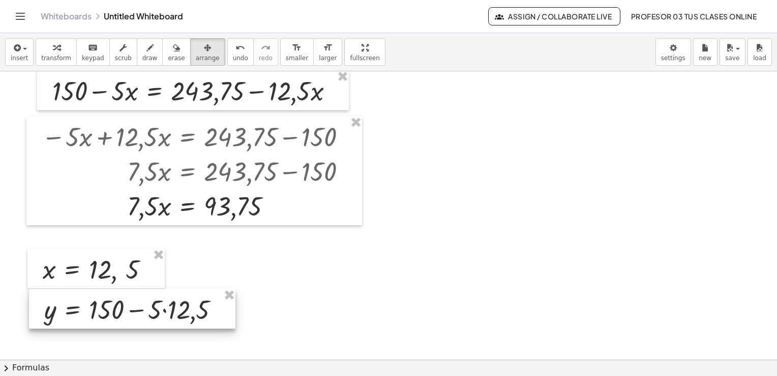
drag, startPoint x: 466, startPoint y: 107, endPoint x: 55, endPoint y: 296, distance: 452.2
click at [55, 296] on div at bounding box center [132, 309] width 207 height 40
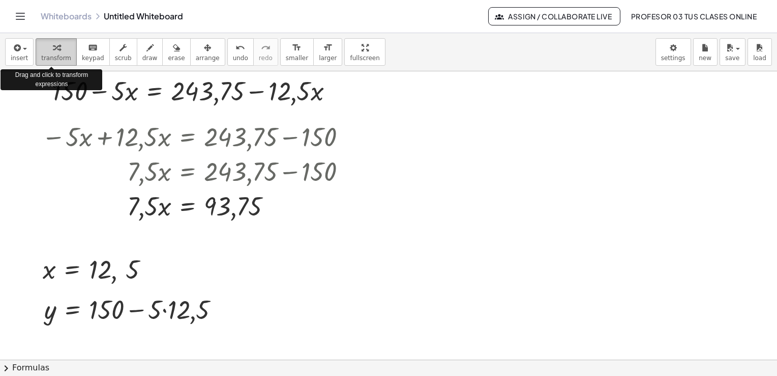
click at [48, 59] on span "transform" at bounding box center [56, 57] width 30 height 7
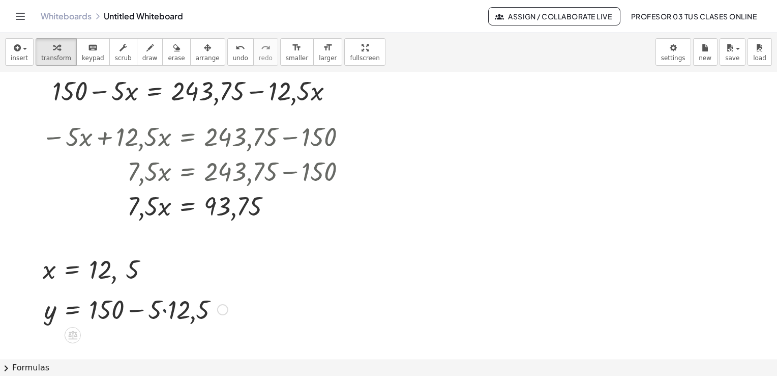
click at [164, 312] on div at bounding box center [136, 308] width 194 height 35
click at [133, 310] on div at bounding box center [129, 308] width 180 height 35
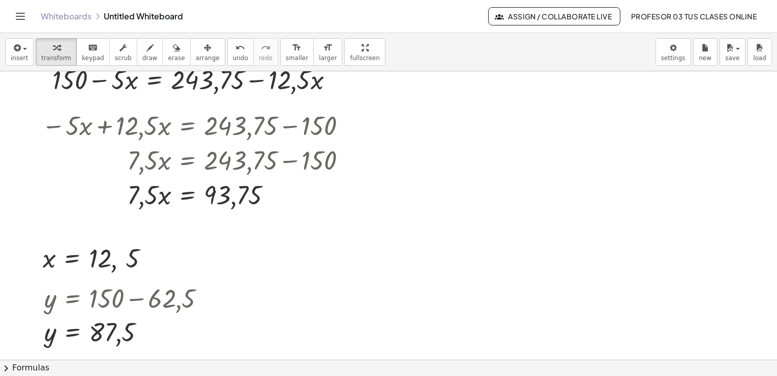
scroll to position [526, 0]
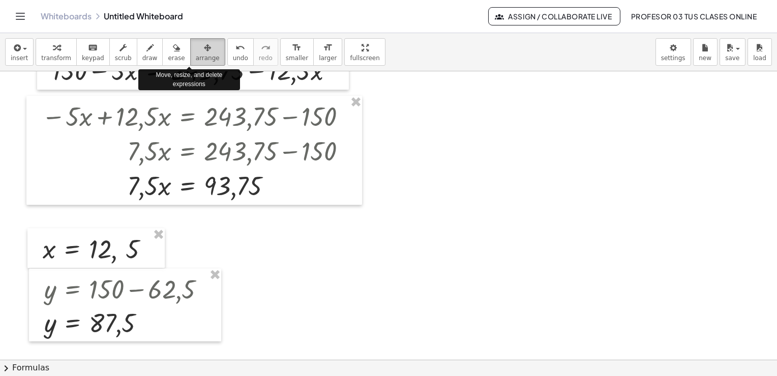
click at [196, 54] on span "arrange" at bounding box center [208, 57] width 24 height 7
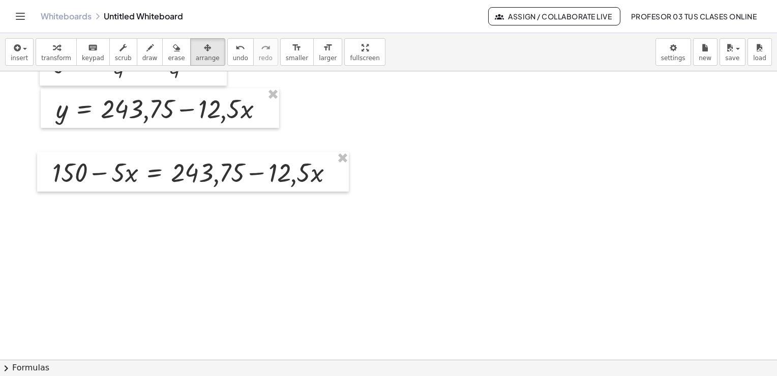
scroll to position [404, 0]
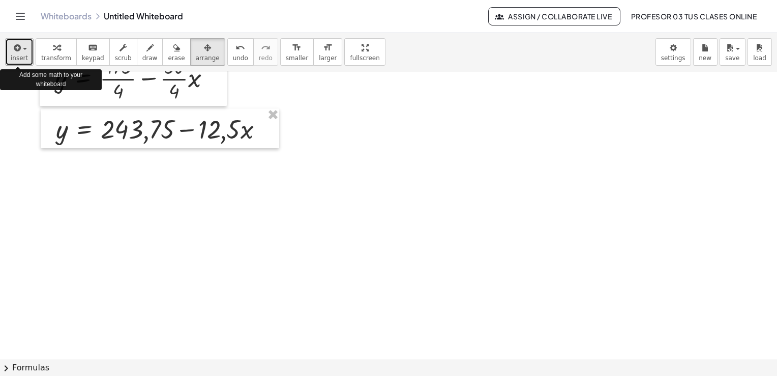
click at [18, 56] on span "insert" at bounding box center [19, 57] width 17 height 7
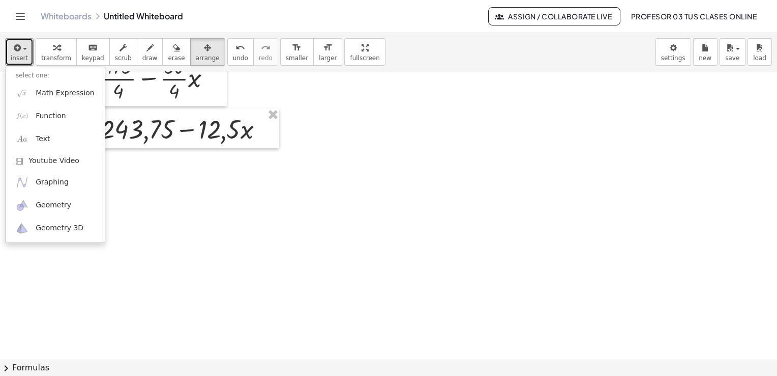
click at [198, 244] on div at bounding box center [388, 101] width 777 height 866
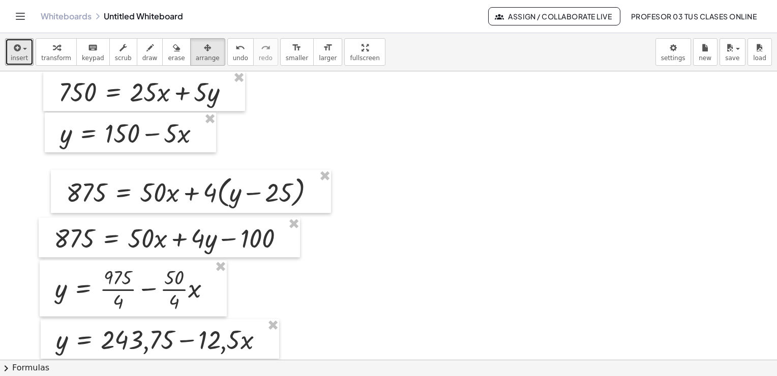
scroll to position [187, 0]
